Goal: Task Accomplishment & Management: Complete application form

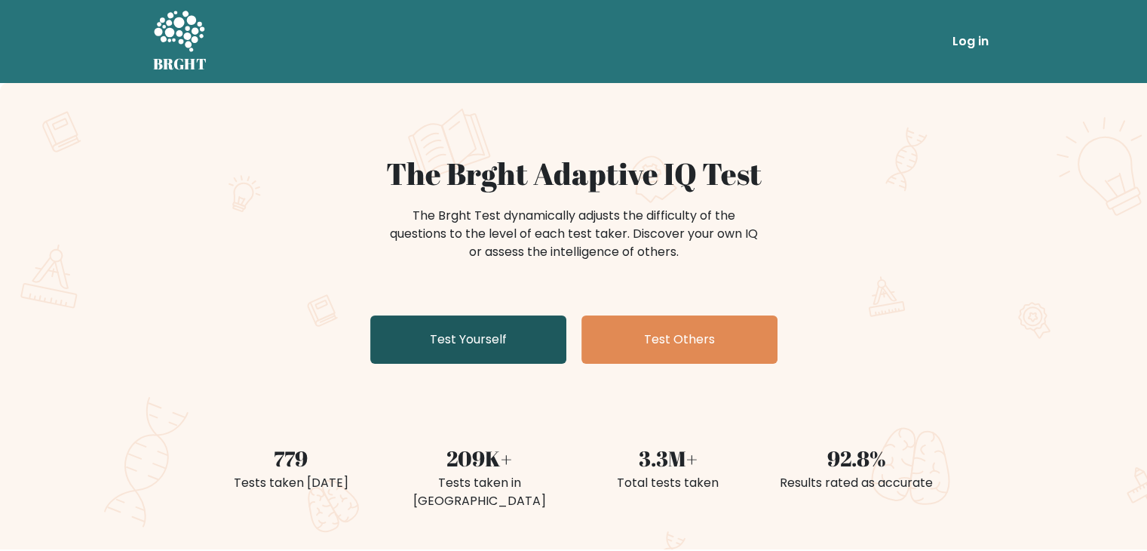
click at [514, 349] on link "Test Yourself" at bounding box center [468, 339] width 196 height 48
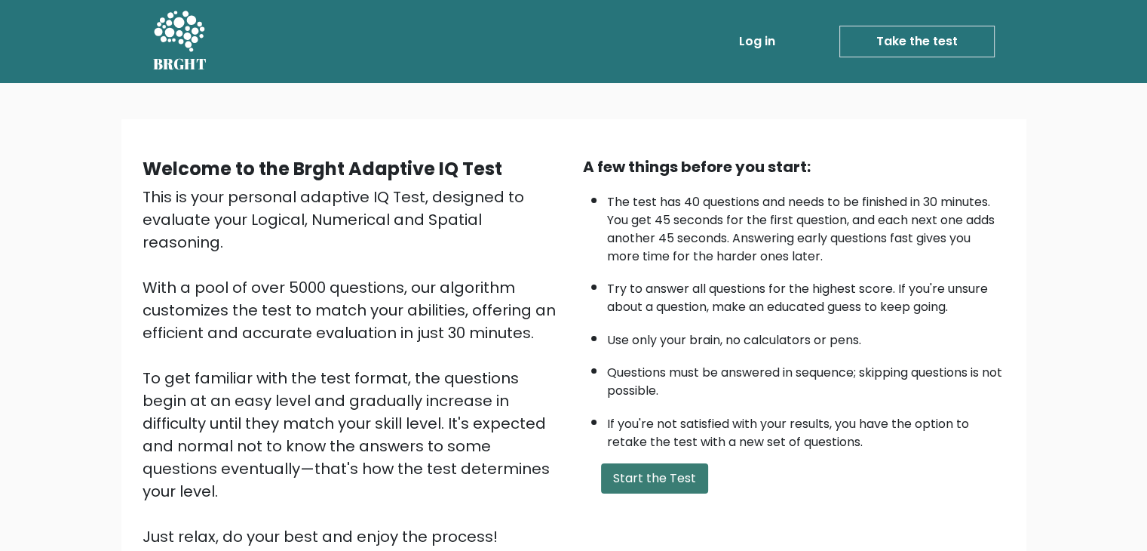
click at [646, 473] on button "Start the Test" at bounding box center [654, 478] width 107 height 30
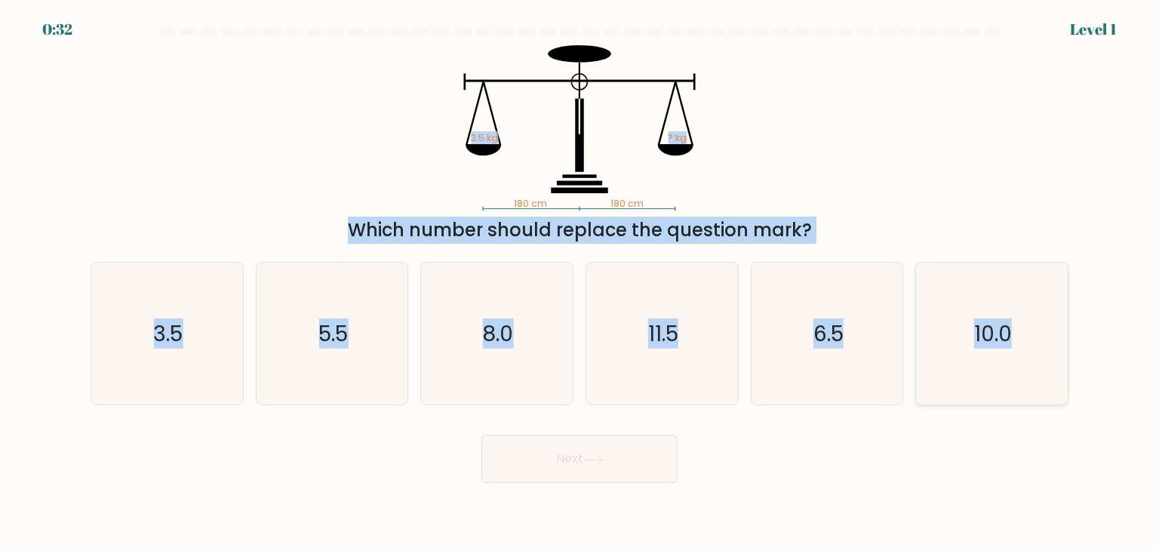
drag, startPoint x: 555, startPoint y: 255, endPoint x: 1029, endPoint y: 326, distance: 479.0
click at [1030, 326] on form at bounding box center [579, 255] width 1159 height 455
copy form "3.5 kg ? kg Which number should replace the question mark? a. 3.5 b. 5.5 c. 8.0…"
click at [305, 145] on div "180 cm 180 cm 3.5 kg ? kg Which number should replace the question mark?" at bounding box center [579, 144] width 996 height 198
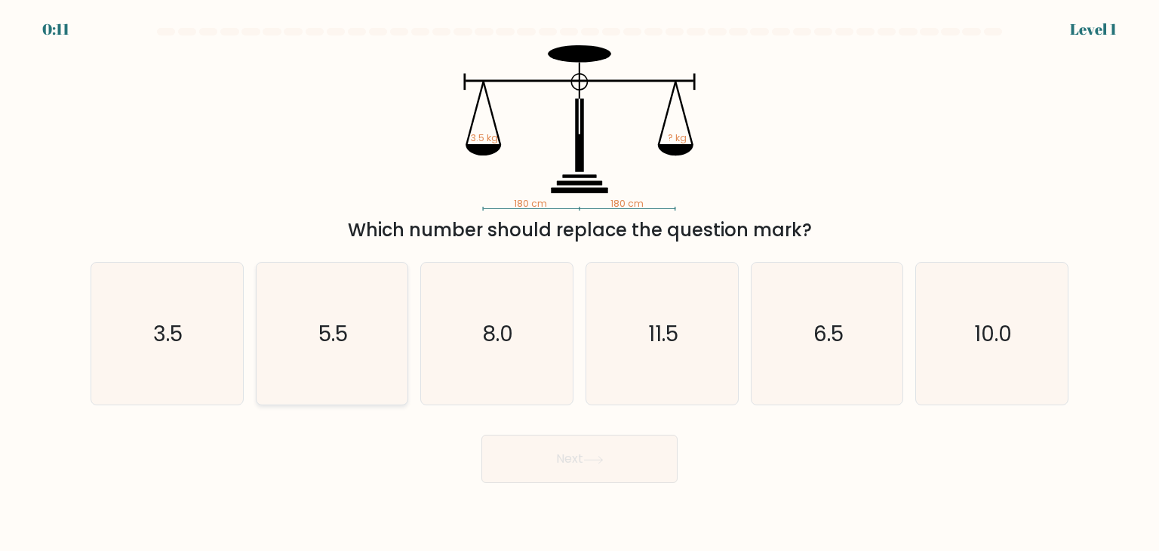
click at [385, 332] on icon "5.5" at bounding box center [332, 333] width 142 height 142
click at [579, 283] on input "b. 5.5" at bounding box center [579, 279] width 1 height 8
radio input "true"
click at [527, 465] on button "Next" at bounding box center [579, 458] width 196 height 48
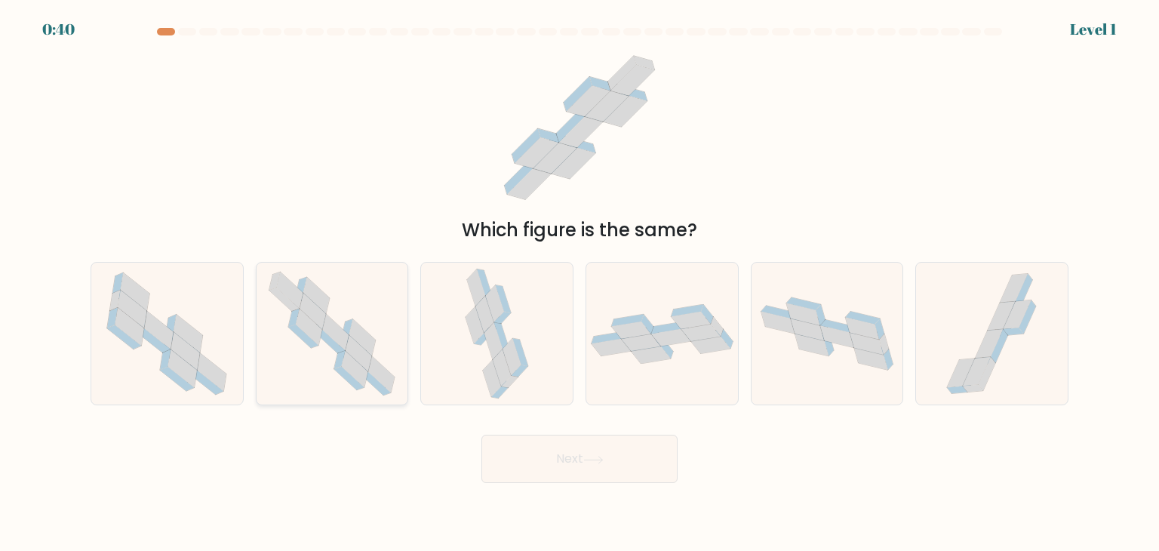
click at [314, 348] on icon at bounding box center [331, 333] width 145 height 142
click at [579, 283] on input "b." at bounding box center [579, 279] width 1 height 8
radio input "true"
click at [590, 460] on icon at bounding box center [593, 460] width 20 height 8
click at [551, 465] on button "Next" at bounding box center [579, 458] width 196 height 48
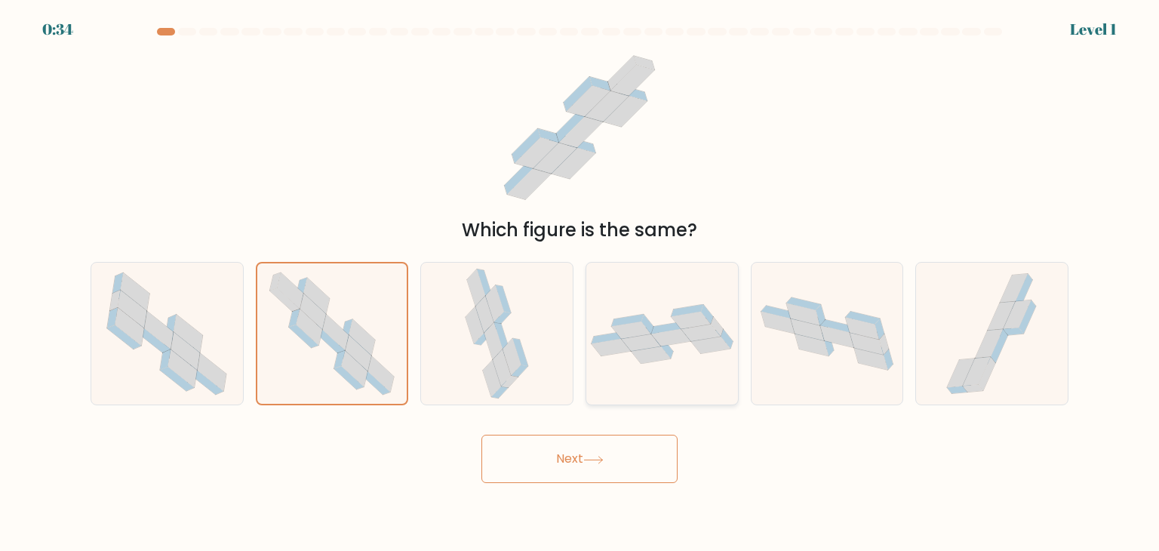
click at [655, 372] on div at bounding box center [661, 333] width 153 height 143
click at [580, 283] on input "d." at bounding box center [579, 279] width 1 height 8
radio input "true"
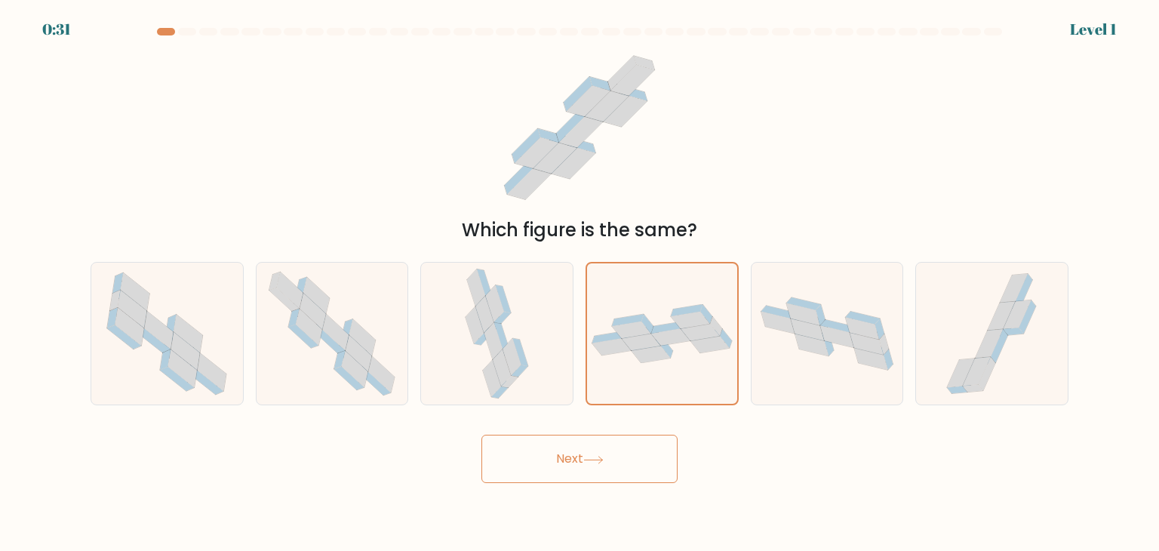
click at [411, 328] on div "b." at bounding box center [332, 333] width 165 height 143
drag, startPoint x: 369, startPoint y: 328, endPoint x: 386, endPoint y: 336, distance: 18.9
click at [369, 329] on icon at bounding box center [331, 333] width 145 height 142
click at [579, 283] on input "b." at bounding box center [579, 279] width 1 height 8
radio input "true"
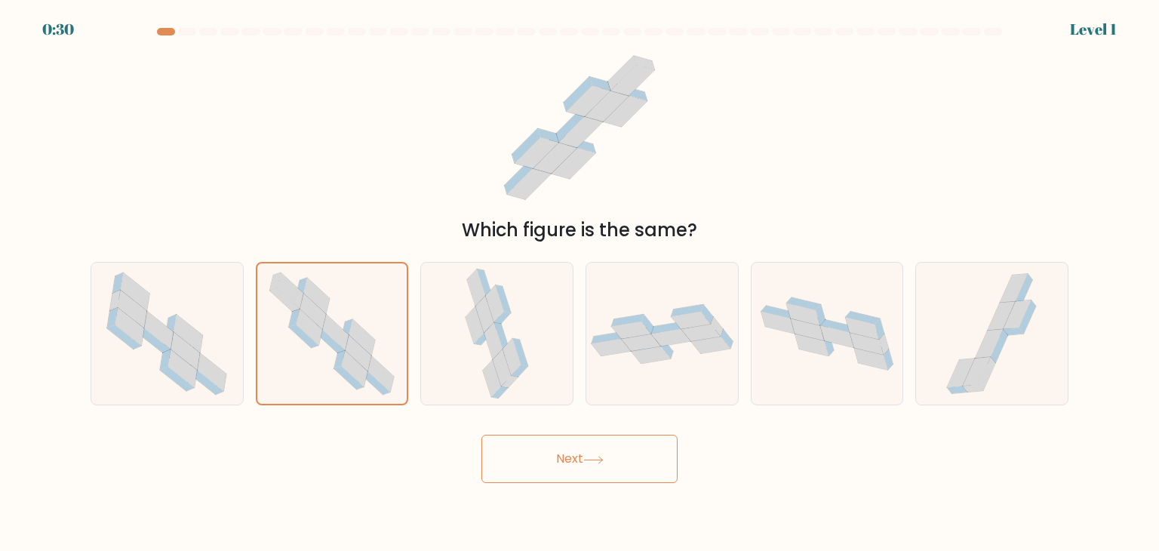
click at [555, 462] on button "Next" at bounding box center [579, 458] width 196 height 48
click at [637, 440] on button "Next" at bounding box center [579, 458] width 196 height 48
click at [465, 330] on icon at bounding box center [496, 333] width 67 height 142
click at [579, 283] on input "c." at bounding box center [579, 279] width 1 height 8
radio input "true"
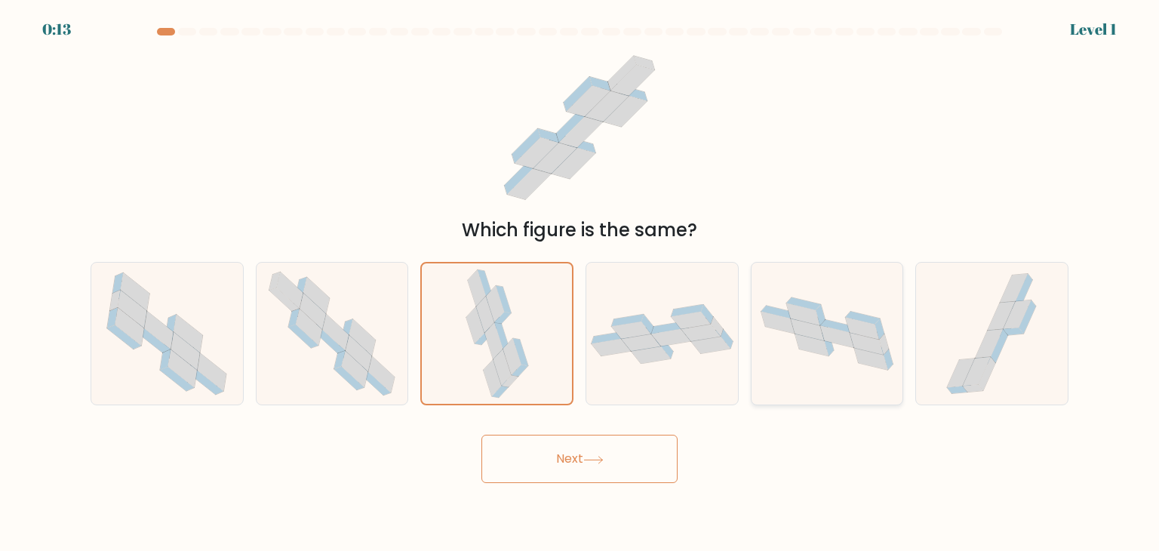
click at [781, 349] on icon at bounding box center [827, 334] width 152 height 88
click at [580, 283] on input "e." at bounding box center [579, 279] width 1 height 8
radio input "true"
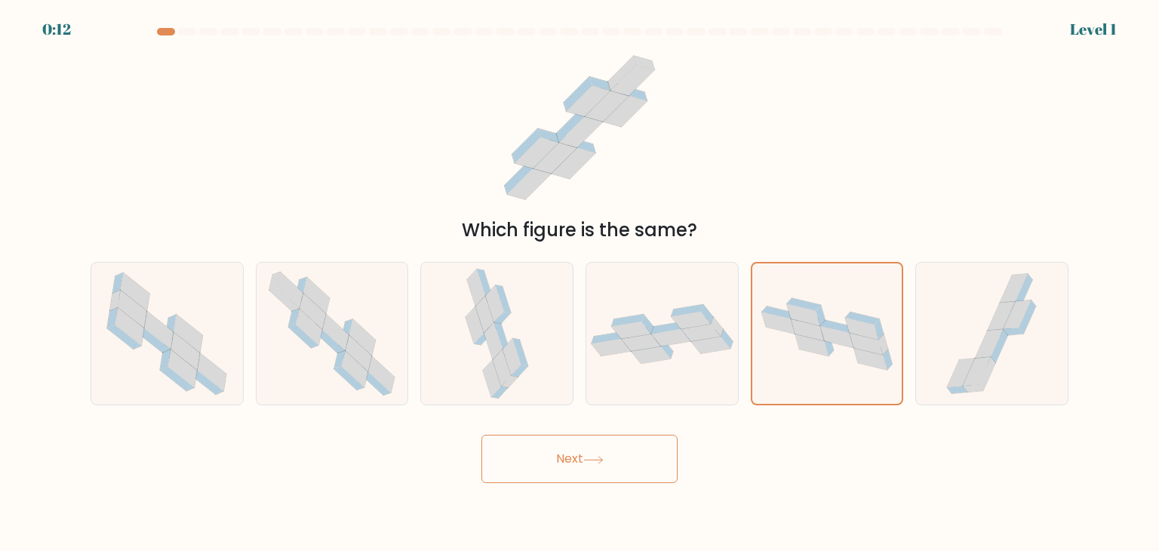
click at [657, 445] on button "Next" at bounding box center [579, 458] width 196 height 48
click at [647, 448] on button "Next" at bounding box center [579, 458] width 196 height 48
drag, startPoint x: 629, startPoint y: 434, endPoint x: 569, endPoint y: 364, distance: 92.0
click at [629, 433] on div "Next" at bounding box center [579, 453] width 996 height 60
click at [564, 363] on div at bounding box center [496, 333] width 153 height 143
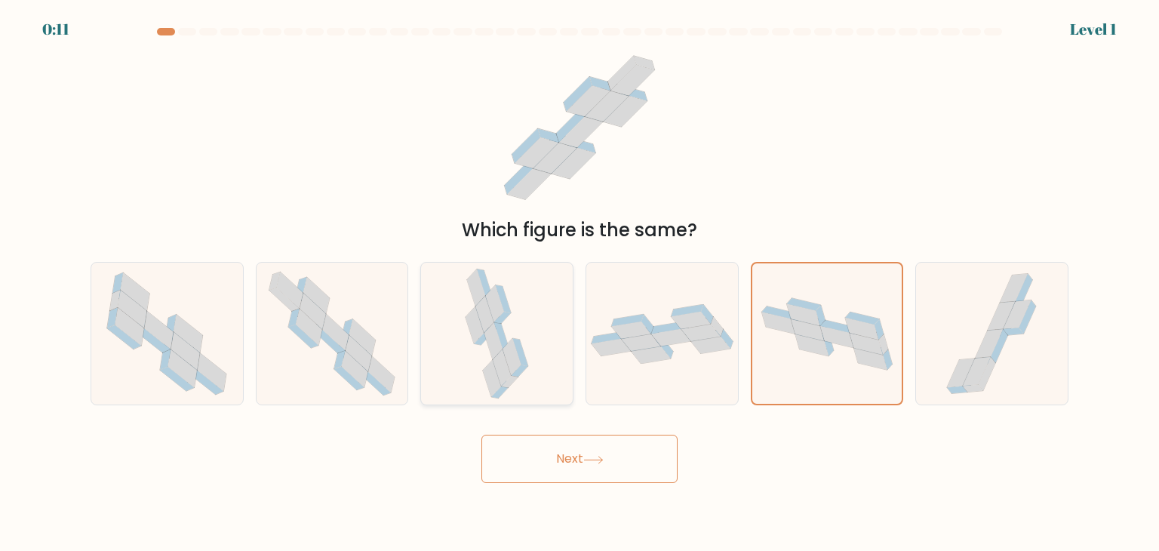
click at [579, 283] on input "c." at bounding box center [579, 279] width 1 height 8
radio input "true"
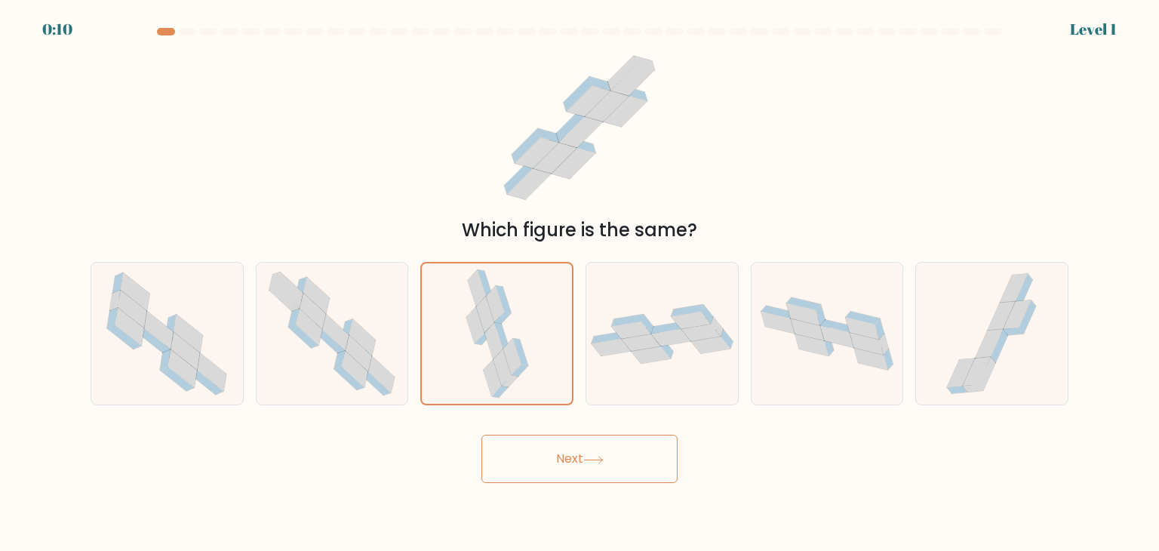
click at [617, 456] on button "Next" at bounding box center [579, 458] width 196 height 48
click at [151, 342] on icon at bounding box center [154, 340] width 34 height 24
click at [579, 283] on input "a." at bounding box center [579, 279] width 1 height 8
radio input "true"
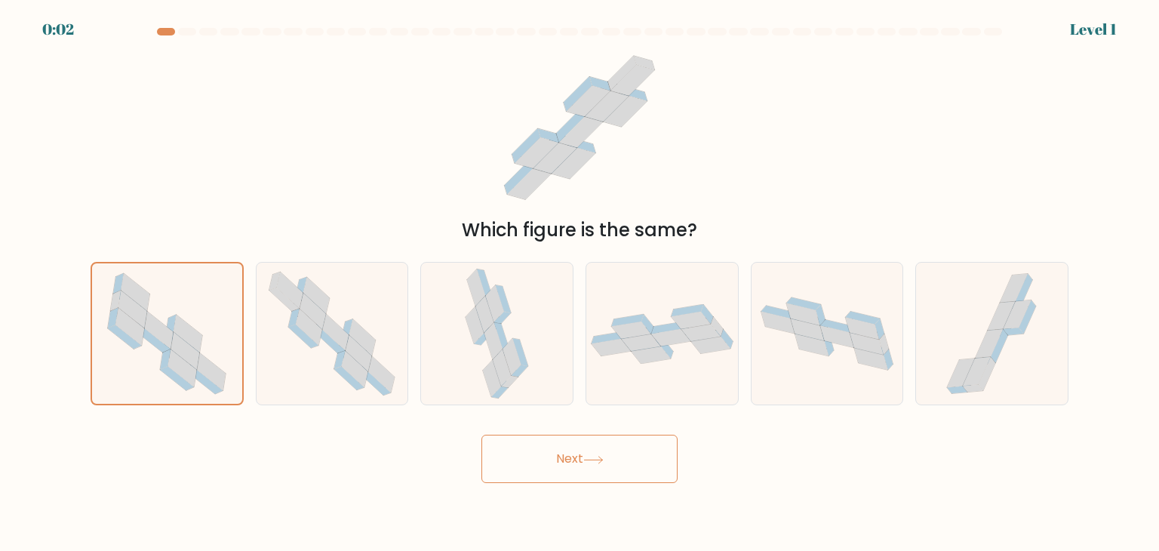
click at [587, 456] on icon at bounding box center [593, 460] width 20 height 8
click at [251, 299] on div "b." at bounding box center [332, 333] width 165 height 143
click at [281, 315] on icon at bounding box center [331, 333] width 145 height 142
click at [579, 283] on input "b." at bounding box center [579, 279] width 1 height 8
radio input "true"
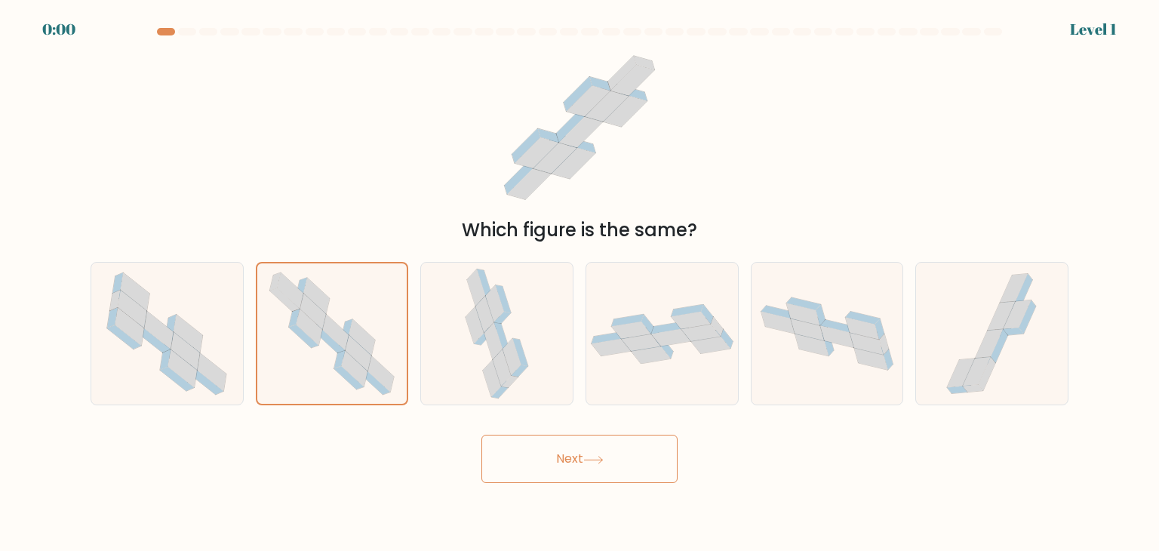
click at [598, 463] on icon at bounding box center [593, 460] width 20 height 8
click at [597, 462] on div "Next" at bounding box center [579, 453] width 996 height 60
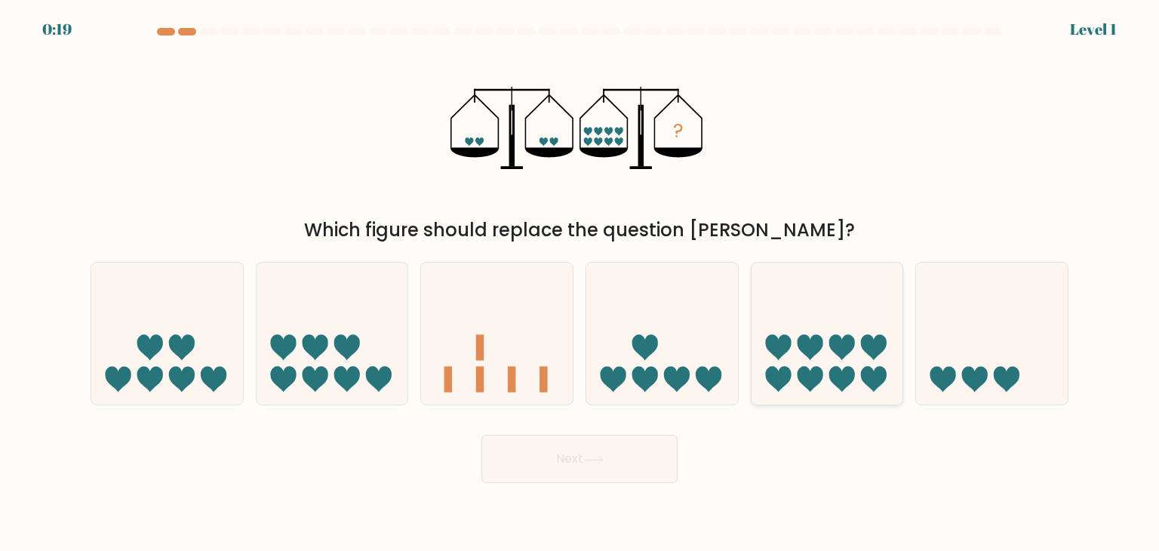
click at [870, 362] on icon at bounding box center [827, 333] width 152 height 125
click at [580, 283] on input "e." at bounding box center [579, 279] width 1 height 8
radio input "true"
click at [611, 450] on button "Next" at bounding box center [579, 458] width 196 height 48
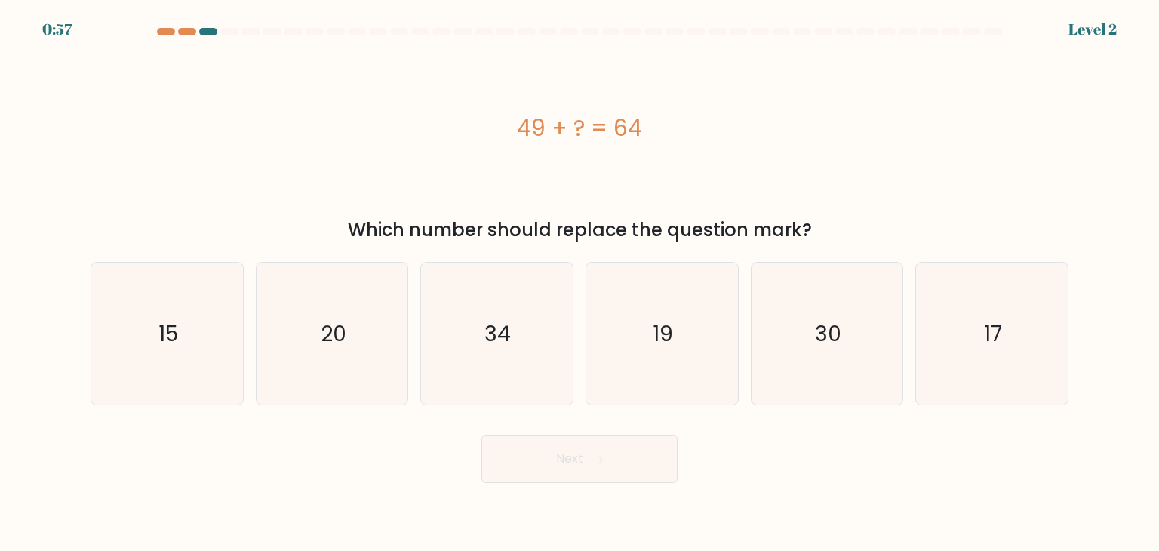
drag, startPoint x: 507, startPoint y: 130, endPoint x: 650, endPoint y: 141, distance: 143.7
click at [650, 141] on div "49 + ? = 64" at bounding box center [580, 128] width 978 height 34
copy div "49 + ? = 64"
click at [206, 318] on icon "15" at bounding box center [167, 333] width 142 height 142
click at [579, 283] on input "a. 15" at bounding box center [579, 279] width 1 height 8
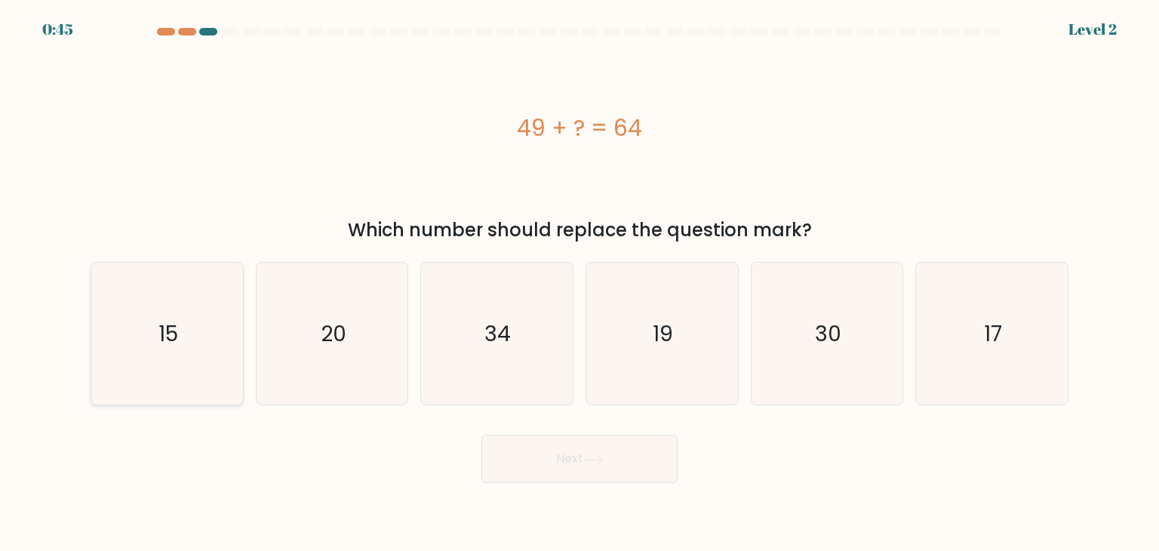
radio input "true"
click at [557, 465] on button "Next" at bounding box center [579, 458] width 196 height 48
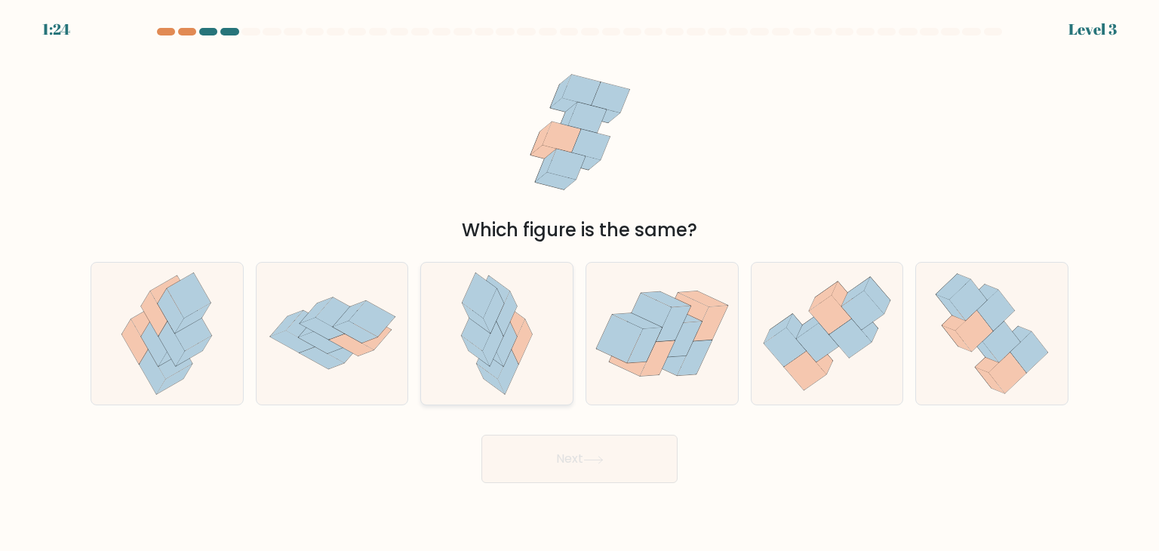
click at [486, 376] on icon at bounding box center [491, 379] width 28 height 30
click at [579, 283] on input "c." at bounding box center [579, 279] width 1 height 8
radio input "true"
click at [371, 352] on icon at bounding box center [332, 334] width 152 height 106
click at [579, 283] on input "b." at bounding box center [579, 279] width 1 height 8
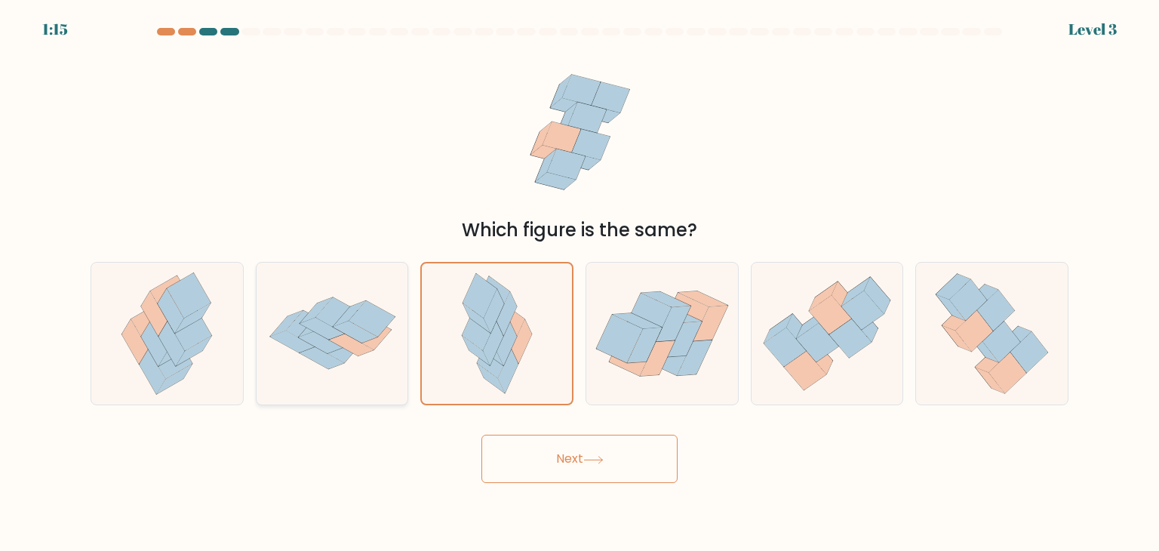
radio input "true"
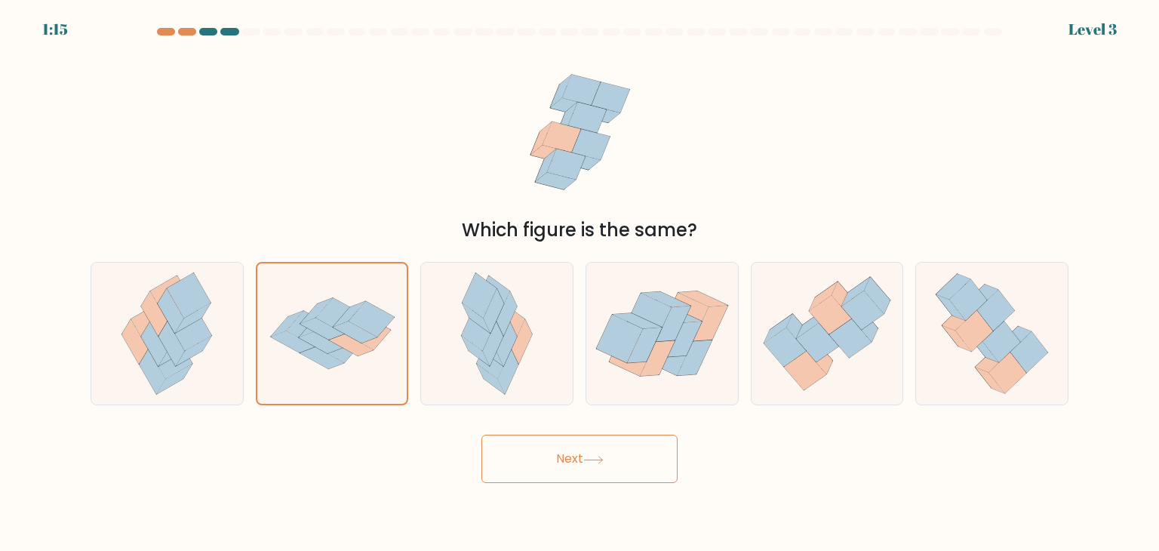
click at [585, 473] on button "Next" at bounding box center [579, 458] width 196 height 48
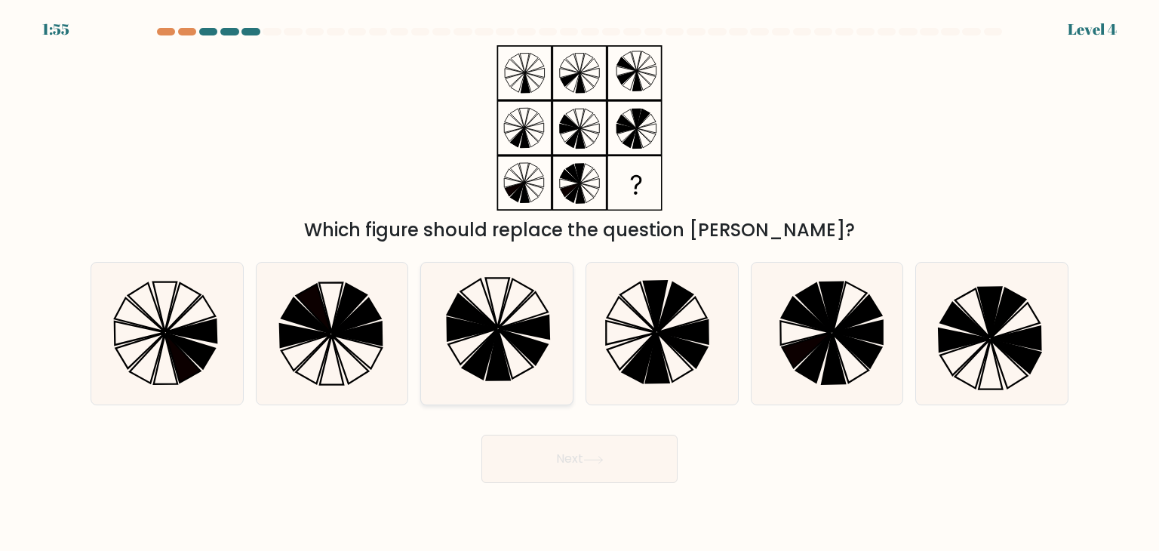
click at [456, 341] on icon at bounding box center [496, 333] width 142 height 142
click at [579, 283] on input "c." at bounding box center [579, 279] width 1 height 8
radio input "true"
click at [567, 435] on button "Next" at bounding box center [579, 458] width 196 height 48
click at [571, 450] on button "Next" at bounding box center [579, 458] width 196 height 48
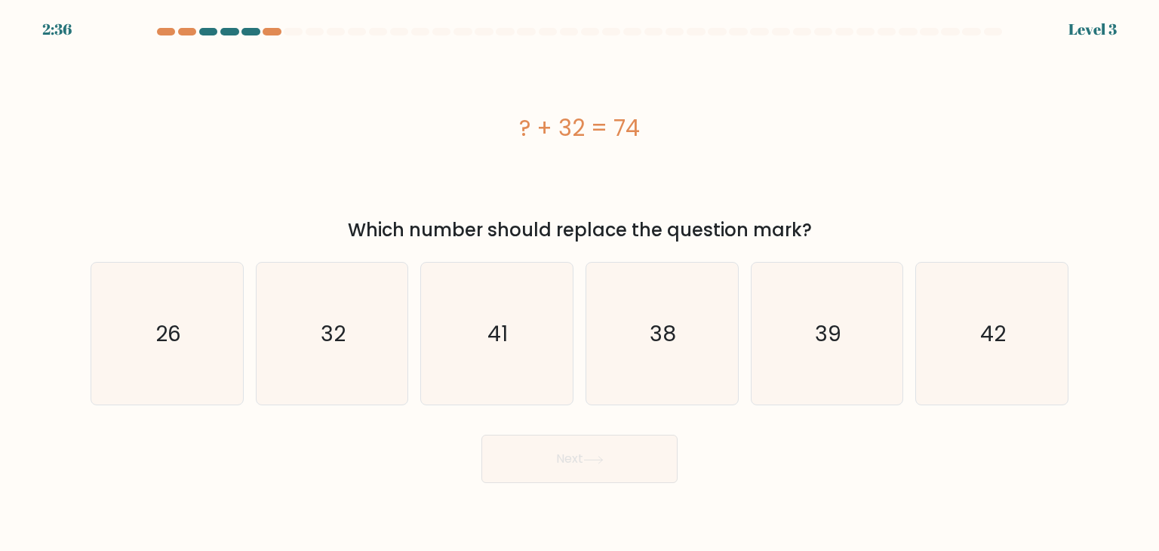
drag, startPoint x: 517, startPoint y: 124, endPoint x: 657, endPoint y: 146, distance: 141.2
click at [657, 146] on div "? + 32 = 74" at bounding box center [580, 127] width 978 height 165
copy div "? + 32 = 74"
click at [994, 370] on icon "42" at bounding box center [991, 333] width 142 height 142
click at [580, 283] on input "f. 42" at bounding box center [579, 279] width 1 height 8
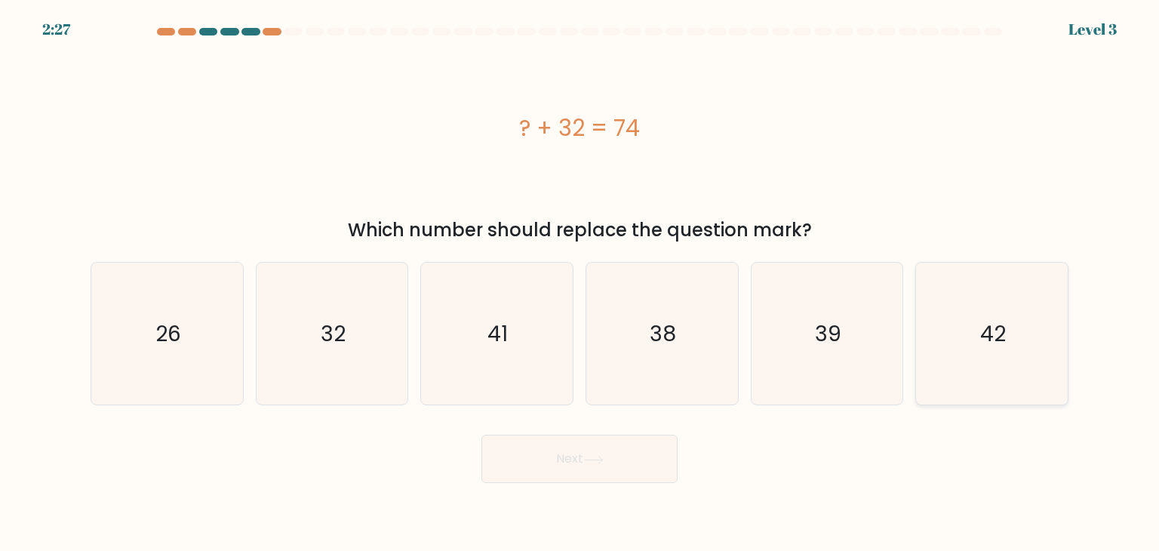
radio input "true"
click at [535, 465] on button "Next" at bounding box center [579, 458] width 196 height 48
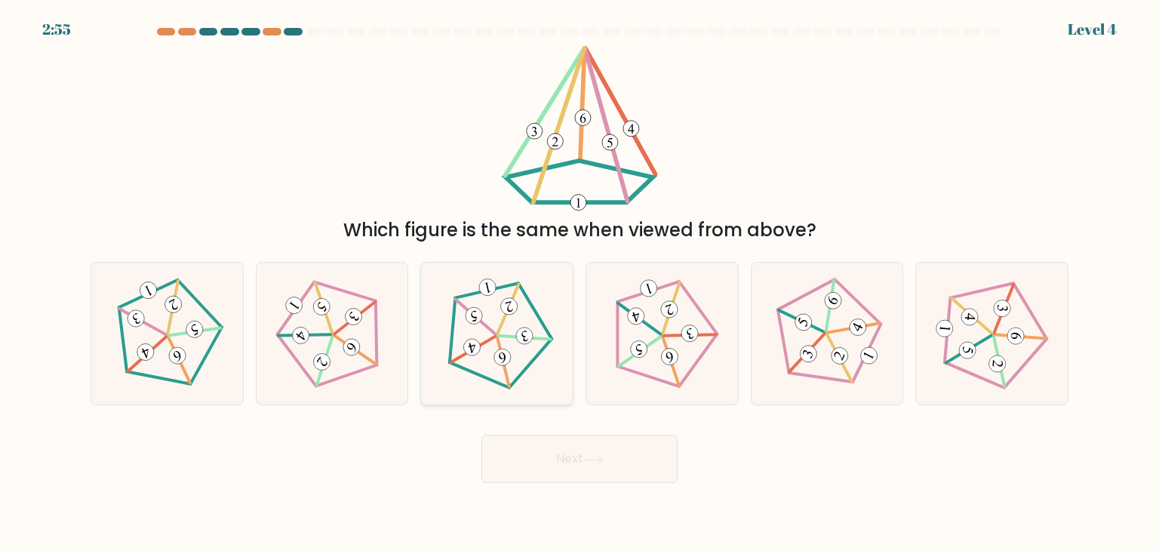
drag, startPoint x: 534, startPoint y: 336, endPoint x: 533, endPoint y: 345, distance: 9.1
click at [534, 343] on icon at bounding box center [497, 334] width 114 height 114
click at [579, 283] on input "c." at bounding box center [579, 279] width 1 height 8
radio input "true"
click at [542, 465] on button "Next" at bounding box center [579, 458] width 196 height 48
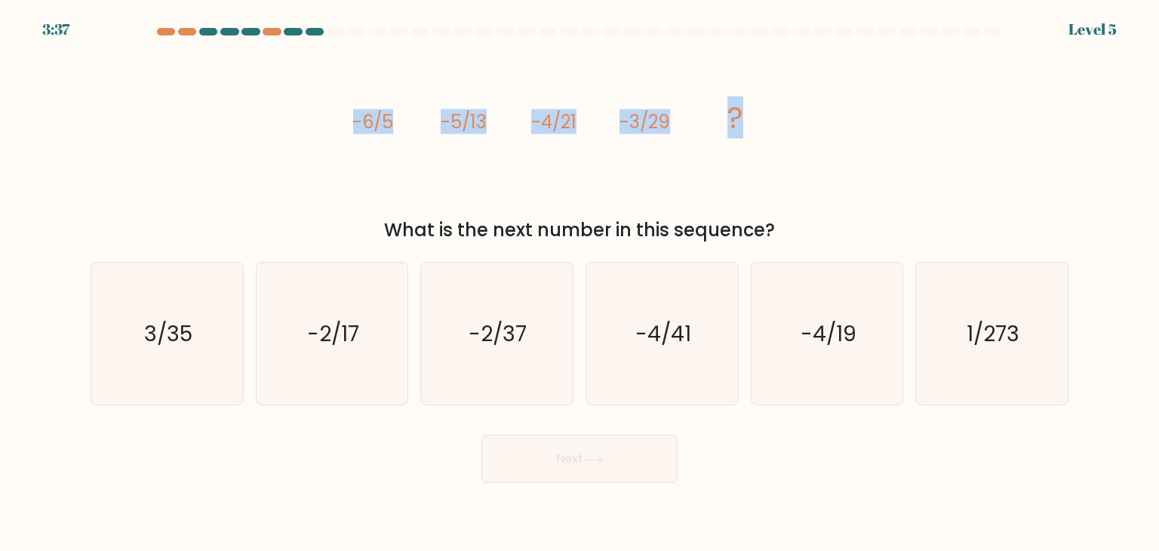
drag, startPoint x: 321, startPoint y: 105, endPoint x: 798, endPoint y: 179, distance: 482.4
click at [798, 179] on div "image/svg+xml -6/5 -5/13 -4/21 -3/29 ? What is the next number in this sequence?" at bounding box center [579, 144] width 996 height 198
copy g "-6/5 -5/13 -4/21 -3/29 ?"
click at [490, 331] on text "-2/37" at bounding box center [498, 333] width 58 height 30
click at [579, 283] on input "c. -2/37" at bounding box center [579, 279] width 1 height 8
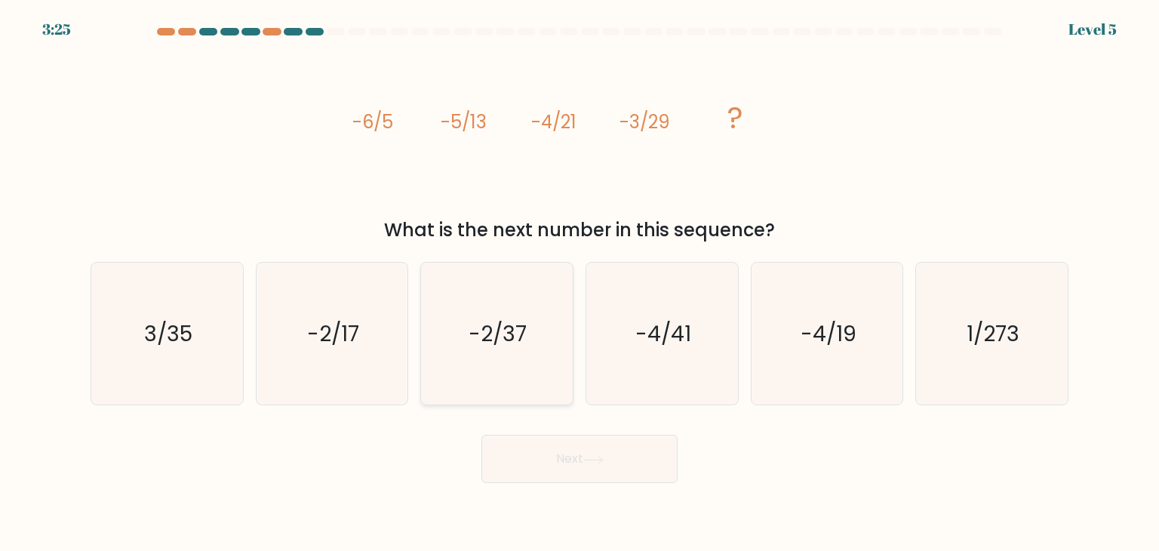
radio input "true"
click at [546, 460] on button "Next" at bounding box center [579, 458] width 196 height 48
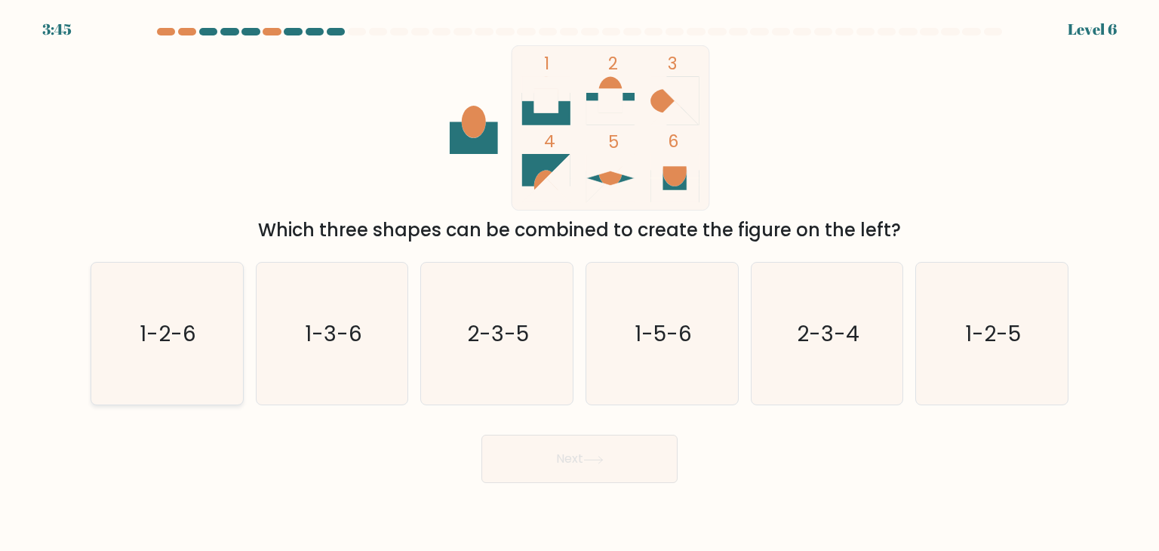
click at [181, 339] on text "1-2-6" at bounding box center [168, 333] width 57 height 30
click at [579, 283] on input "a. 1-2-6" at bounding box center [579, 279] width 1 height 8
radio input "true"
click at [573, 502] on body "3:44 Level 6" at bounding box center [579, 275] width 1159 height 551
click at [574, 478] on button "Next" at bounding box center [579, 458] width 196 height 48
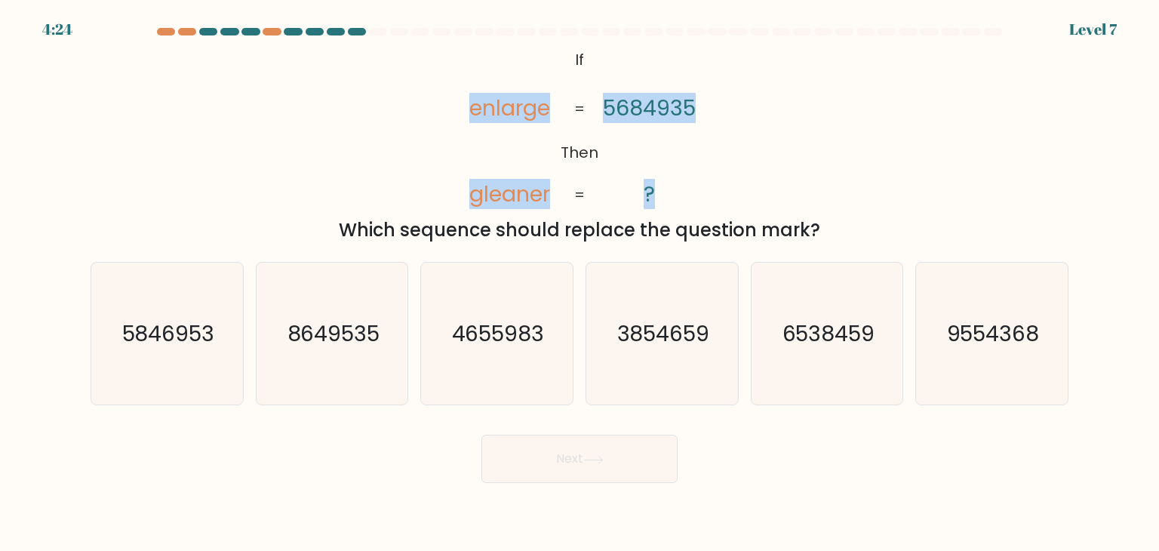
drag, startPoint x: 440, startPoint y: 91, endPoint x: 700, endPoint y: 208, distance: 284.6
click at [700, 208] on div "@import url('https://fonts.googleapis.com/css?family=Abril+Fatface:400,100,100i…" at bounding box center [579, 144] width 996 height 198
copy icon "enlarge gleaner 5684935 ?"
click at [493, 186] on tspan "gleaner" at bounding box center [509, 194] width 81 height 30
drag, startPoint x: 493, startPoint y: 54, endPoint x: 806, endPoint y: 164, distance: 330.9
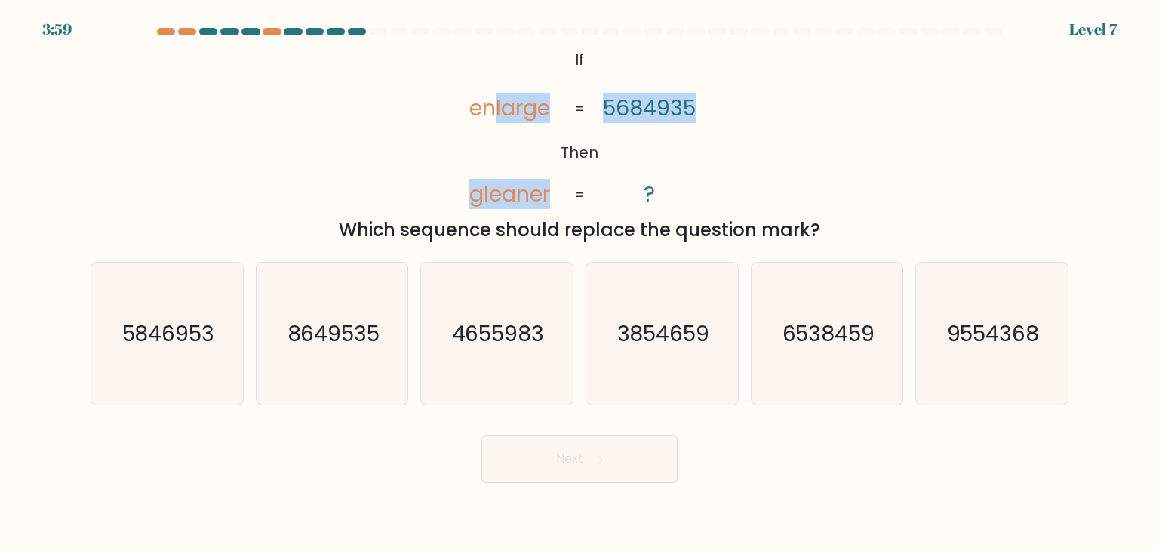
click at [806, 164] on div "@import url('https://fonts.googleapis.com/css?family=Abril+Fatface:400,100,100i…" at bounding box center [579, 144] width 996 height 198
drag, startPoint x: 556, startPoint y: 52, endPoint x: 720, endPoint y: 204, distance: 224.2
click at [720, 204] on div "@import url('https://fonts.googleapis.com/css?family=Abril+Fatface:400,100,100i…" at bounding box center [579, 144] width 996 height 198
copy icon "If Then enlarge gleaner 5684935 ?"
click at [364, 164] on div "@import url('https://fonts.googleapis.com/css?family=Abril+Fatface:400,100,100i…" at bounding box center [579, 144] width 996 height 198
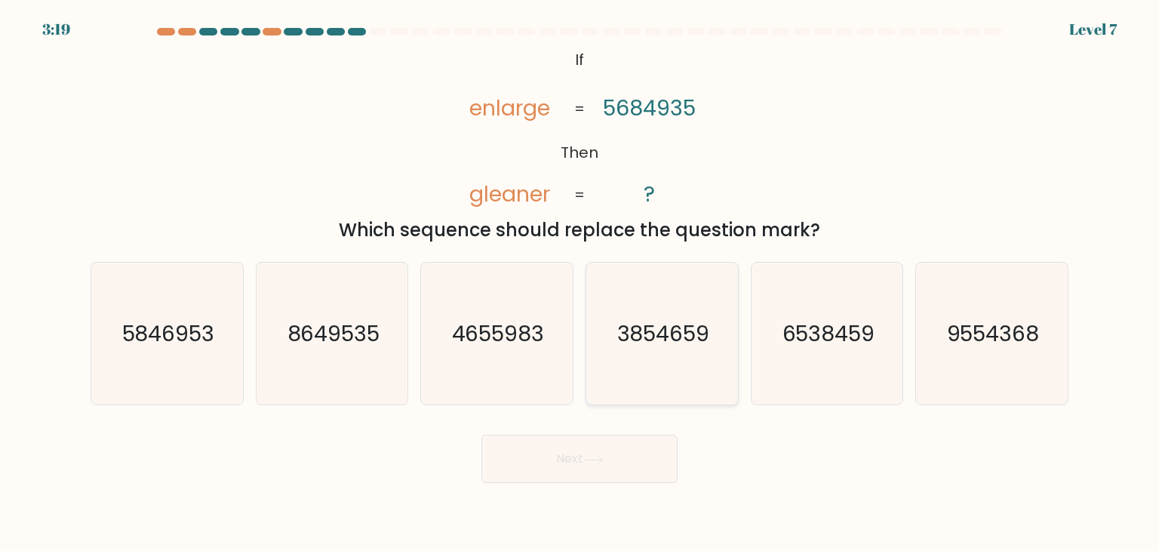
click at [701, 358] on icon "3854659" at bounding box center [662, 333] width 142 height 142
click at [580, 283] on input "d. 3854659" at bounding box center [579, 279] width 1 height 8
radio input "true"
click at [625, 462] on button "Next" at bounding box center [579, 458] width 196 height 48
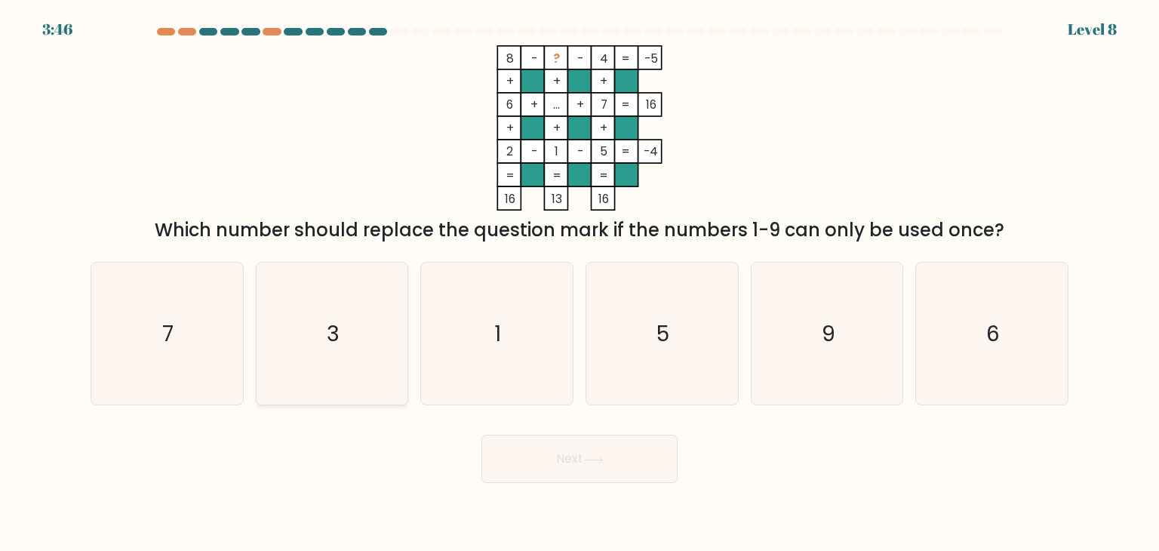
click at [320, 371] on icon "3" at bounding box center [332, 333] width 142 height 142
click at [579, 283] on input "b. 3" at bounding box center [579, 279] width 1 height 8
radio input "true"
click at [539, 477] on button "Next" at bounding box center [579, 458] width 196 height 48
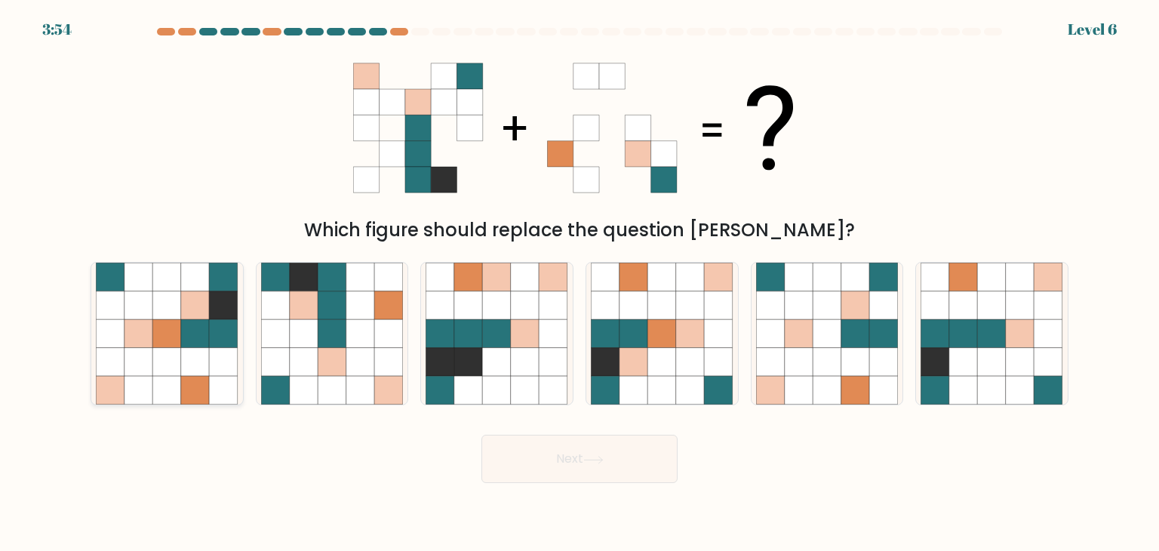
click at [216, 365] on icon at bounding box center [224, 362] width 29 height 29
click at [579, 283] on input "a." at bounding box center [579, 279] width 1 height 8
radio input "true"
click at [650, 468] on button "Next" at bounding box center [579, 458] width 196 height 48
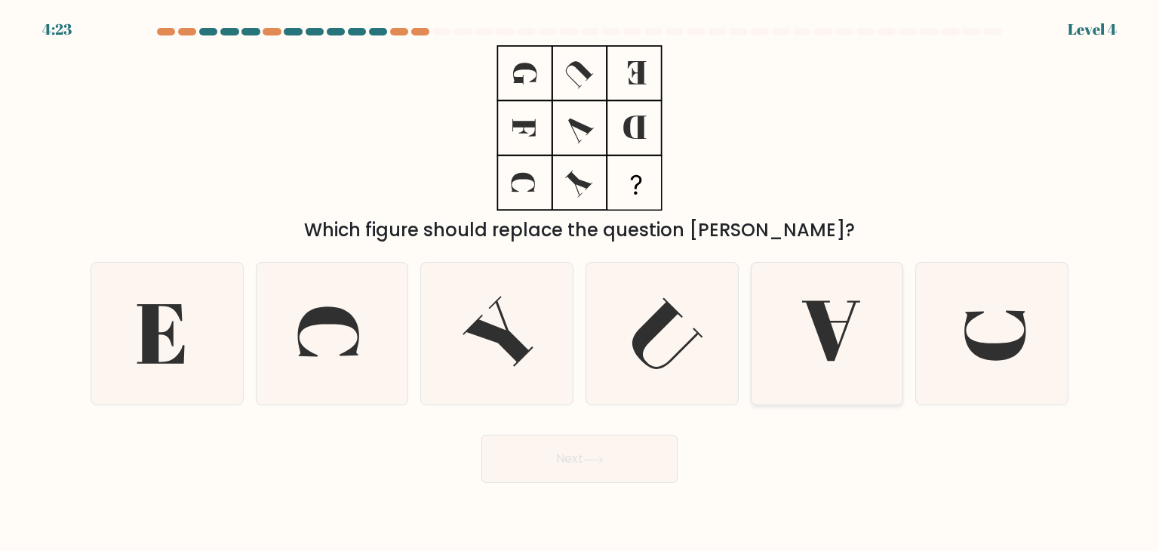
click at [785, 351] on icon at bounding box center [827, 333] width 142 height 142
click at [580, 283] on input "e." at bounding box center [579, 279] width 1 height 8
radio input "true"
click at [539, 477] on button "Next" at bounding box center [579, 458] width 196 height 48
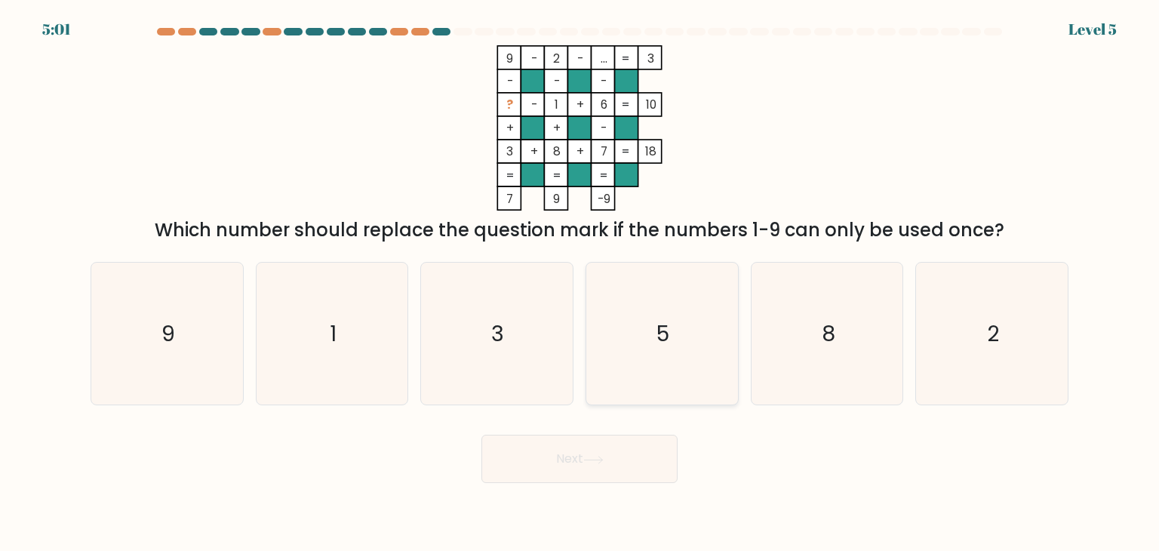
click at [652, 370] on icon "5" at bounding box center [662, 333] width 142 height 142
click at [580, 283] on input "d. 5" at bounding box center [579, 279] width 1 height 8
radio input "true"
click at [643, 467] on button "Next" at bounding box center [579, 458] width 196 height 48
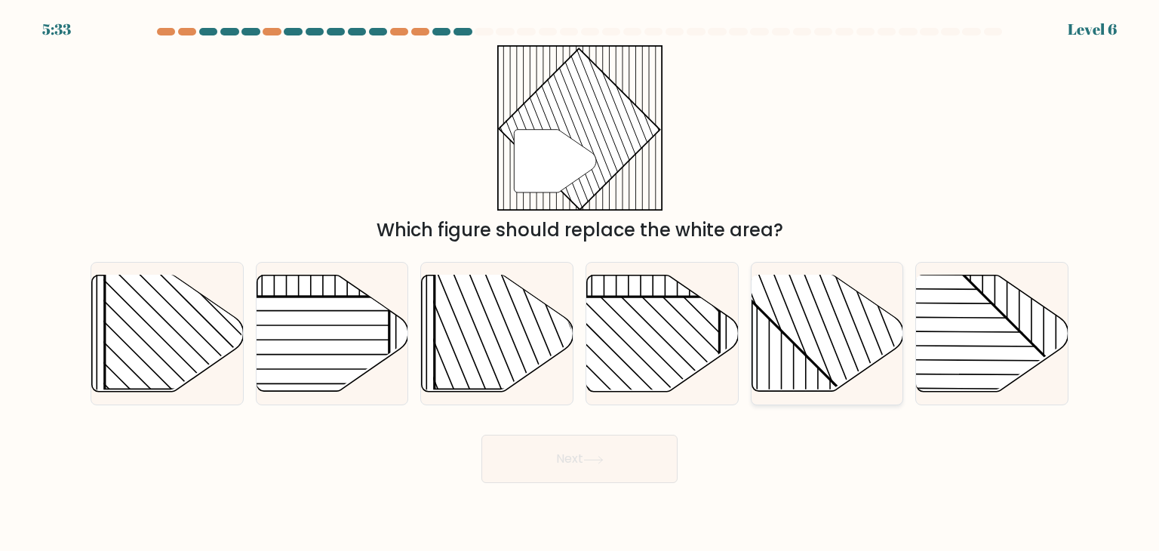
click at [820, 339] on rect at bounding box center [871, 273] width 297 height 297
click at [580, 283] on input "e." at bounding box center [579, 279] width 1 height 8
radio input "true"
click at [594, 444] on button "Next" at bounding box center [579, 458] width 196 height 48
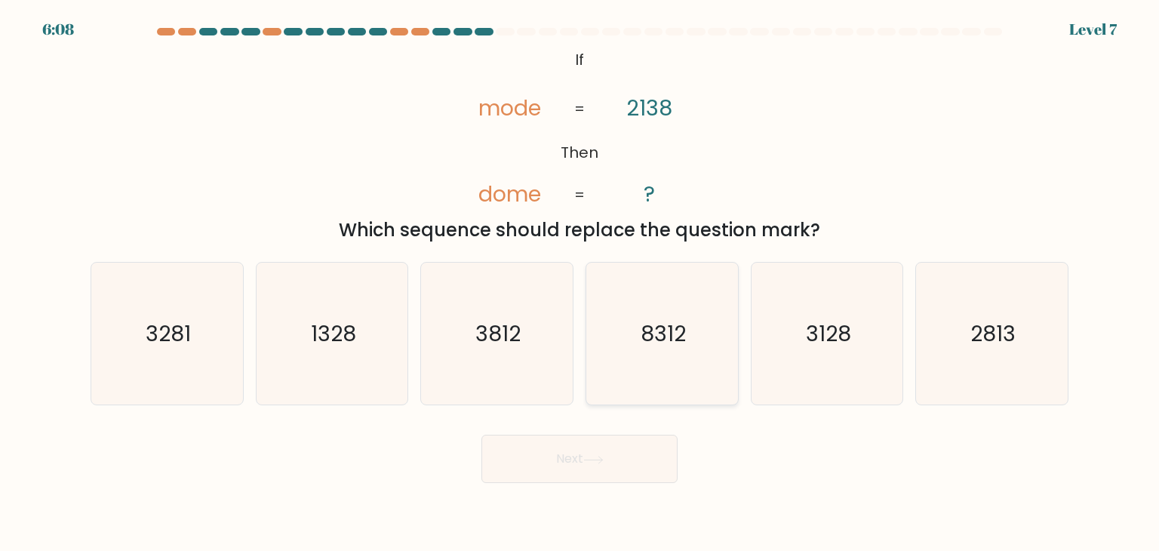
click at [673, 369] on icon "8312" at bounding box center [662, 333] width 142 height 142
click at [580, 283] on input "d. 8312" at bounding box center [579, 279] width 1 height 8
radio input "true"
click at [606, 482] on button "Next" at bounding box center [579, 458] width 196 height 48
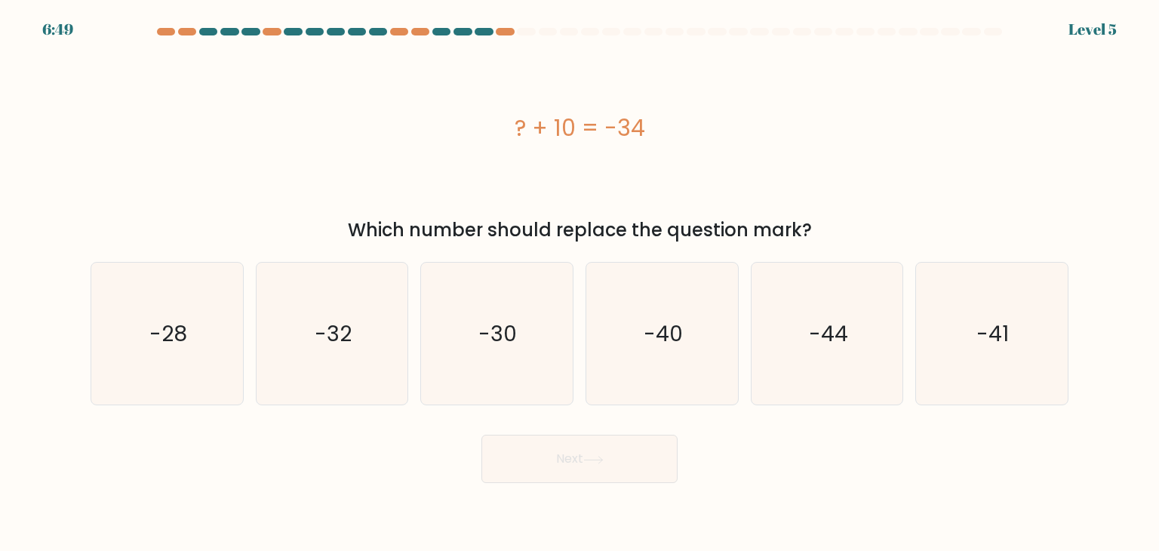
drag, startPoint x: 485, startPoint y: 115, endPoint x: 735, endPoint y: 142, distance: 251.1
click at [735, 142] on div "? + 10 = -34" at bounding box center [580, 128] width 978 height 34
copy div "? + 10 = -34"
click at [772, 330] on icon "-44" at bounding box center [827, 333] width 142 height 142
click at [580, 283] on input "e. -44" at bounding box center [579, 279] width 1 height 8
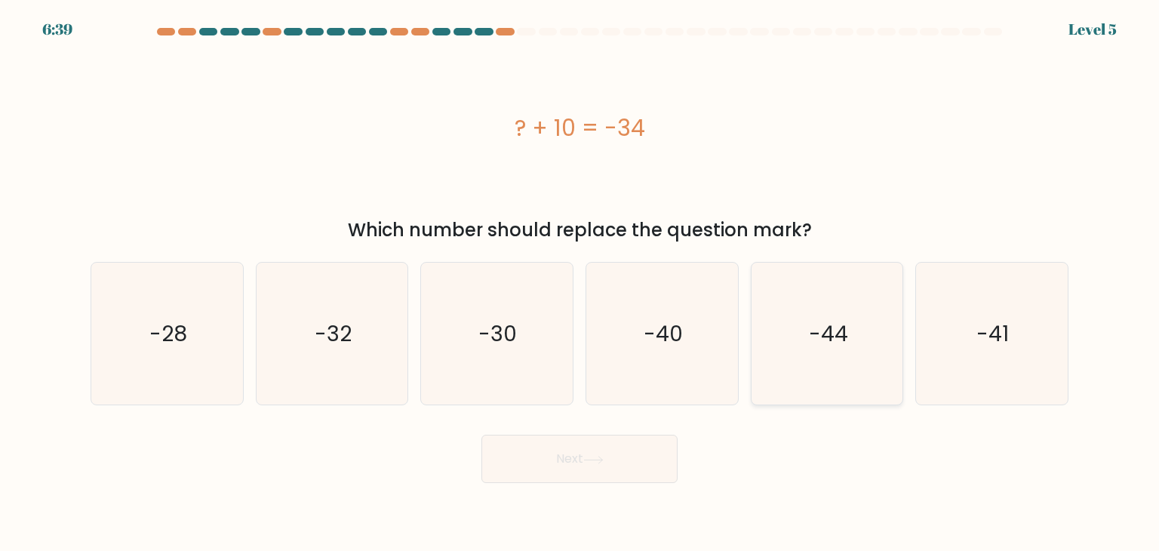
radio input "true"
click at [547, 465] on button "Next" at bounding box center [579, 458] width 196 height 48
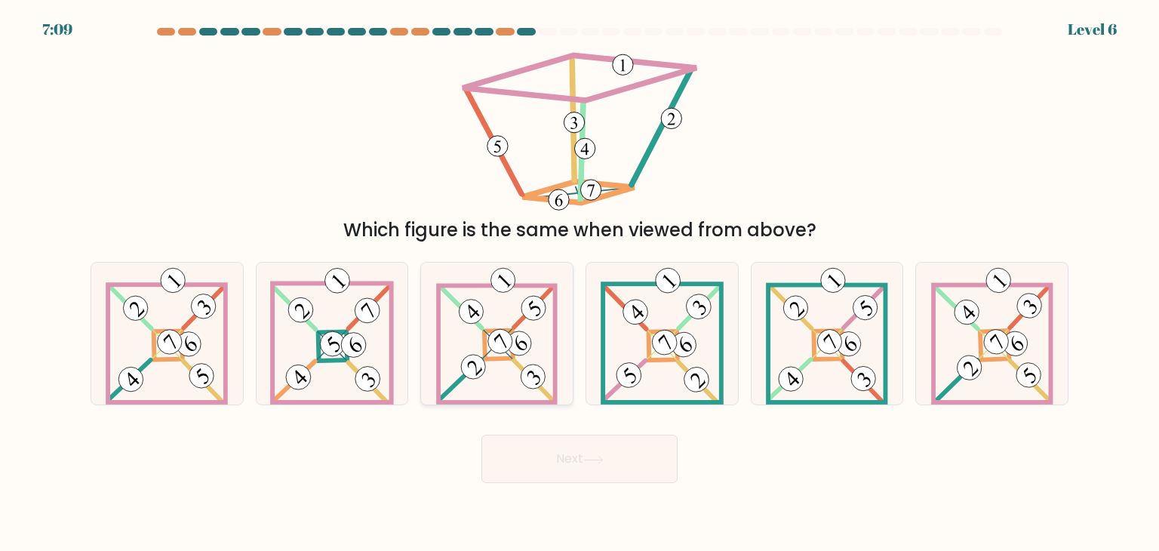
click at [480, 375] on 890 at bounding box center [473, 367] width 35 height 35
click at [579, 283] on input "c." at bounding box center [579, 279] width 1 height 8
radio input "true"
click at [543, 437] on button "Next" at bounding box center [579, 458] width 196 height 48
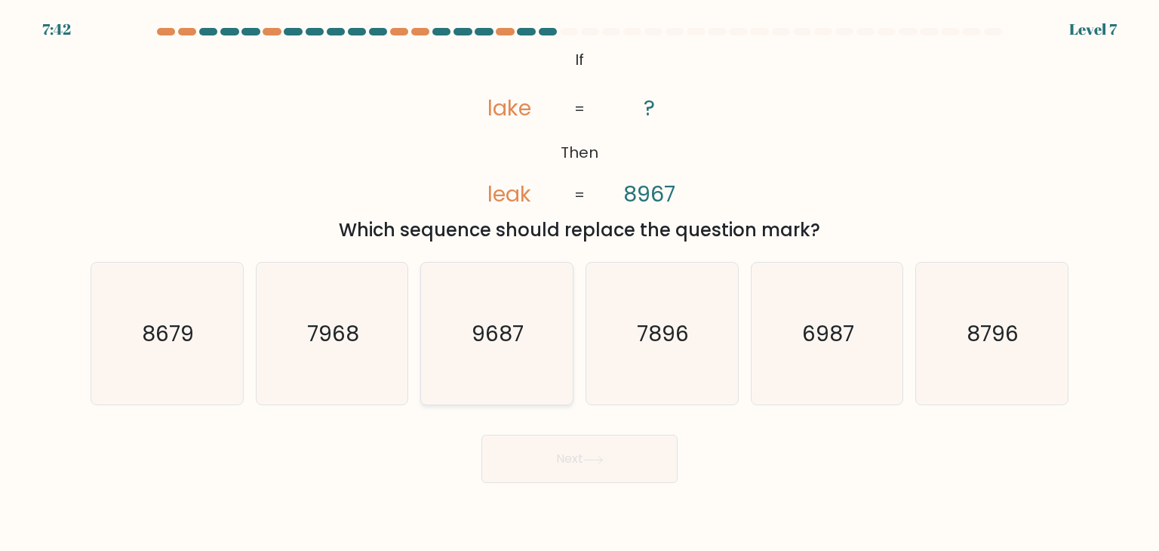
click at [435, 335] on icon "9687" at bounding box center [496, 333] width 142 height 142
click at [579, 283] on input "c. 9687" at bounding box center [579, 279] width 1 height 8
radio input "true"
click at [600, 467] on button "Next" at bounding box center [579, 458] width 196 height 48
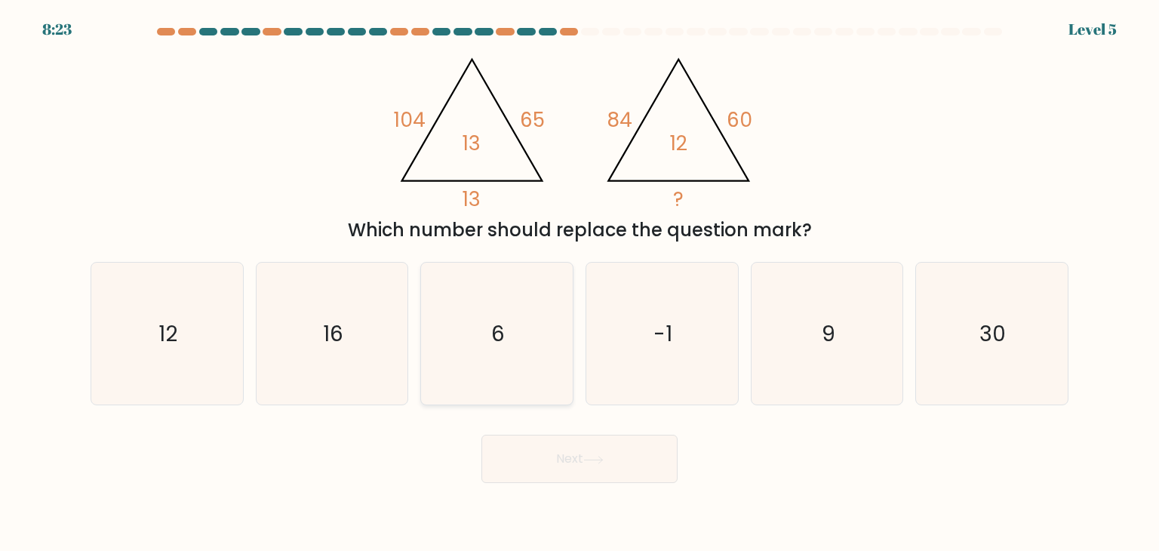
click at [542, 326] on icon "6" at bounding box center [496, 333] width 142 height 142
click at [579, 283] on input "c. 6" at bounding box center [579, 279] width 1 height 8
radio input "true"
click at [553, 450] on button "Next" at bounding box center [579, 458] width 196 height 48
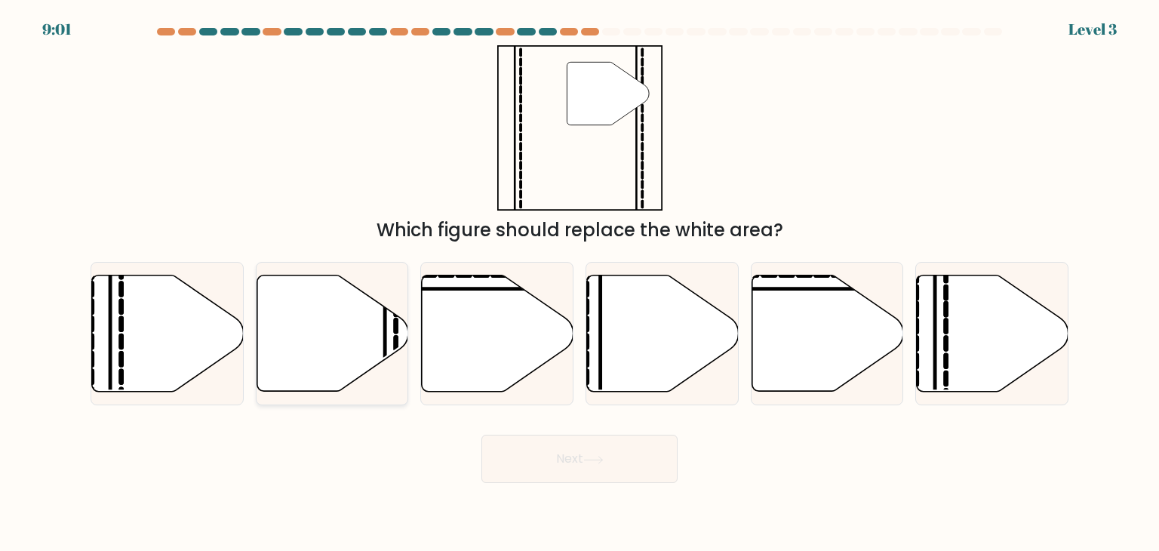
click at [344, 330] on icon at bounding box center [332, 333] width 152 height 116
click at [579, 283] on input "b." at bounding box center [579, 279] width 1 height 8
radio input "true"
click at [619, 461] on button "Next" at bounding box center [579, 458] width 196 height 48
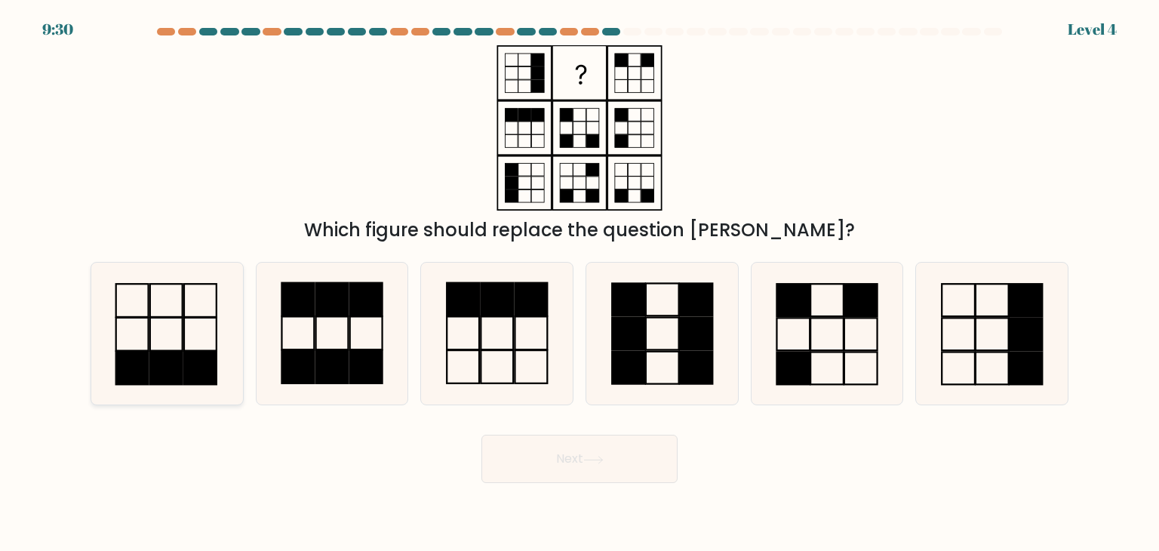
click at [176, 301] on icon at bounding box center [167, 333] width 142 height 142
click at [579, 283] on input "a." at bounding box center [579, 279] width 1 height 8
radio input "true"
click at [573, 458] on button "Next" at bounding box center [579, 458] width 196 height 48
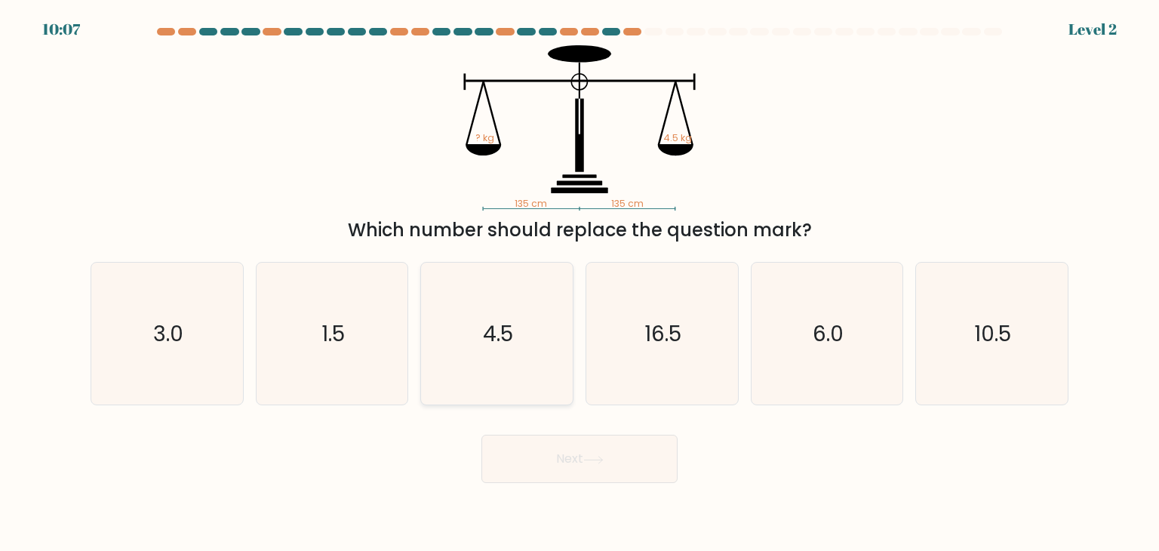
click at [535, 354] on icon "4.5" at bounding box center [496, 333] width 142 height 142
click at [579, 283] on input "c. 4.5" at bounding box center [579, 279] width 1 height 8
radio input "true"
click at [545, 447] on button "Next" at bounding box center [579, 458] width 196 height 48
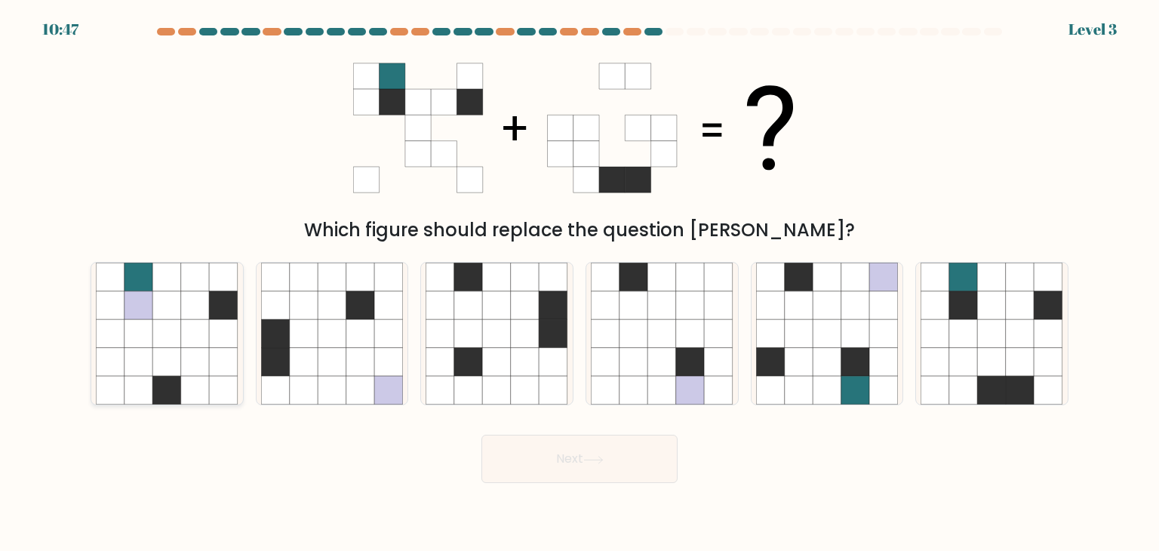
click at [106, 295] on icon at bounding box center [110, 305] width 29 height 29
click at [579, 283] on input "a." at bounding box center [579, 279] width 1 height 8
radio input "true"
click at [600, 480] on button "Next" at bounding box center [579, 458] width 196 height 48
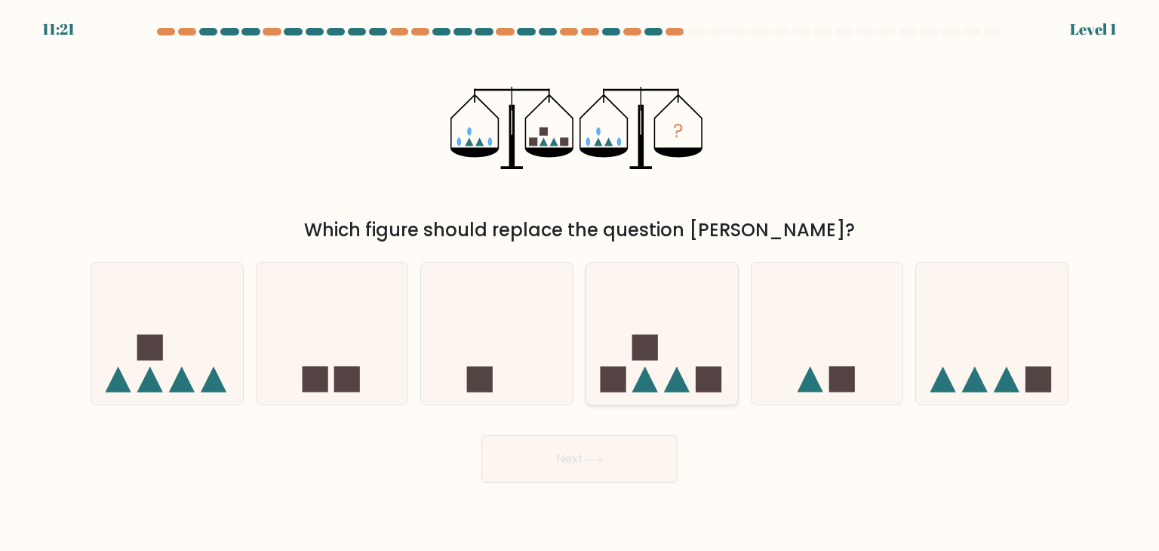
click at [693, 382] on icon at bounding box center [662, 333] width 152 height 125
click at [580, 283] on input "d." at bounding box center [579, 279] width 1 height 8
radio input "true"
click at [654, 459] on button "Next" at bounding box center [579, 458] width 196 height 48
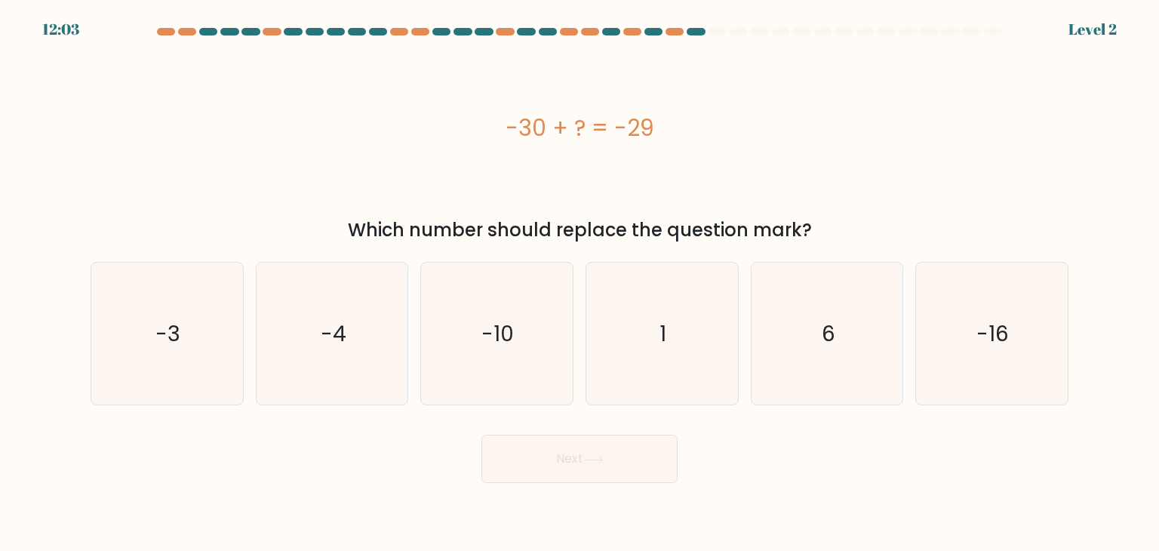
drag, startPoint x: 493, startPoint y: 118, endPoint x: 656, endPoint y: 161, distance: 169.2
click at [656, 161] on div "-30 + ? = -29" at bounding box center [580, 127] width 978 height 165
copy div "-30 + ? = -29"
click at [608, 338] on icon "1" at bounding box center [662, 333] width 142 height 142
click at [580, 283] on input "d. 1" at bounding box center [579, 279] width 1 height 8
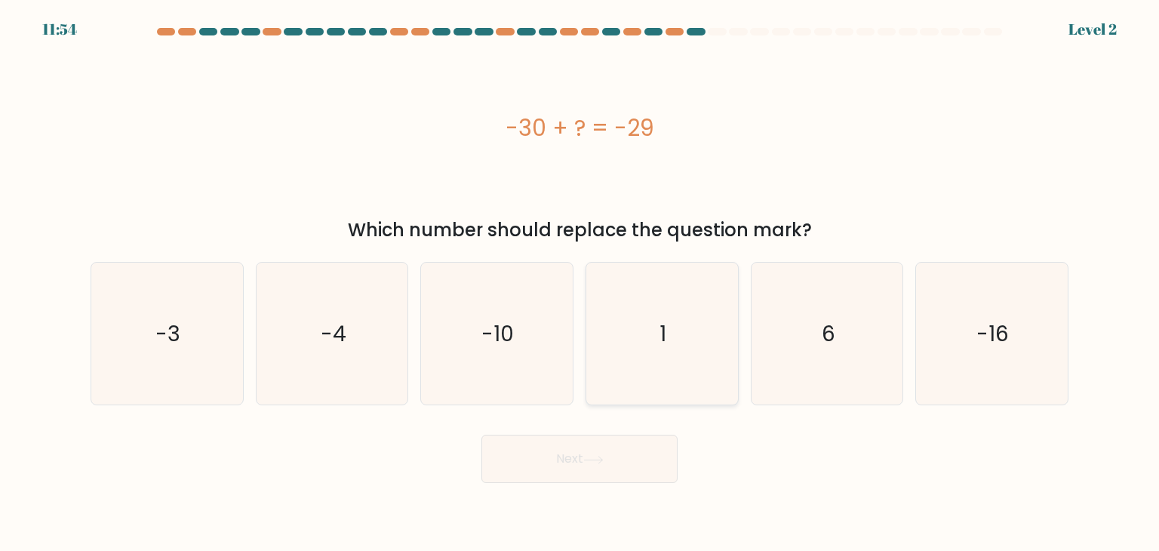
radio input "true"
click at [585, 461] on button "Next" at bounding box center [579, 458] width 196 height 48
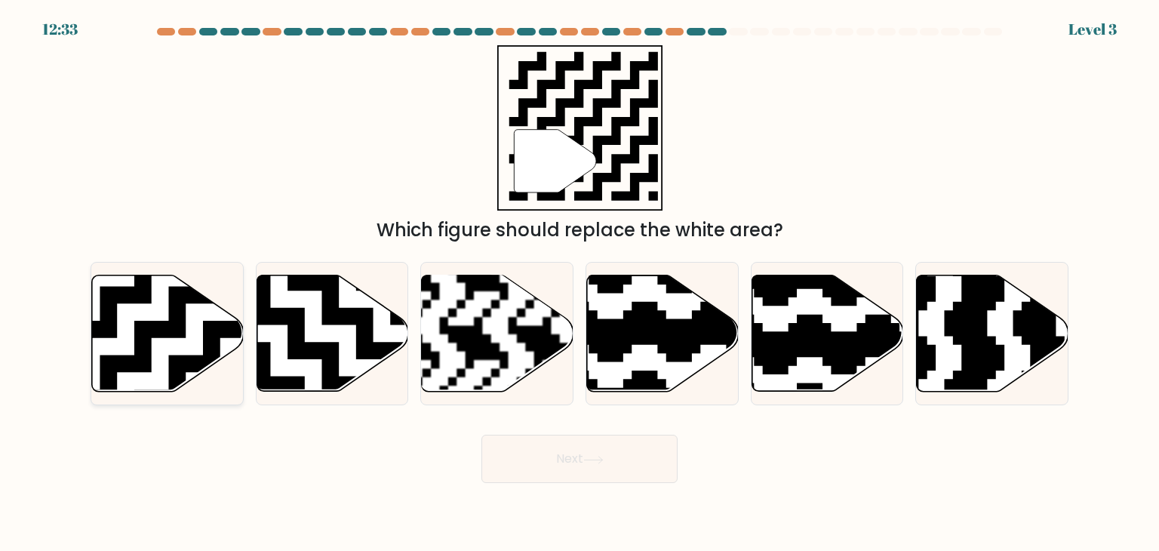
click at [198, 309] on icon at bounding box center [168, 333] width 152 height 116
click at [579, 283] on input "a." at bounding box center [579, 279] width 1 height 8
radio input "true"
click at [586, 476] on button "Next" at bounding box center [579, 458] width 196 height 48
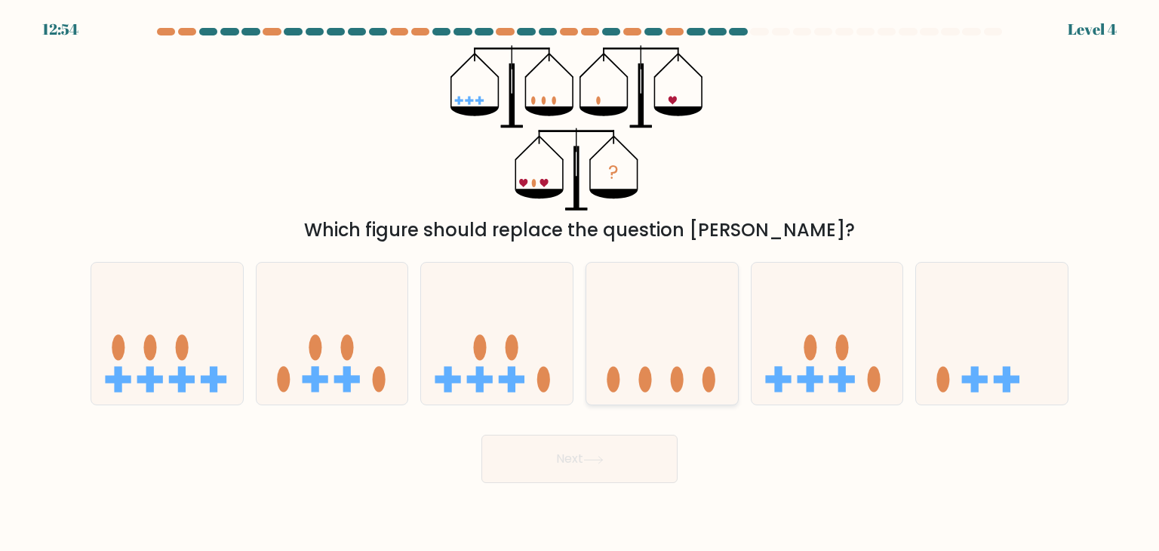
click at [664, 379] on icon at bounding box center [662, 333] width 152 height 125
click at [580, 283] on input "d." at bounding box center [579, 279] width 1 height 8
radio input "true"
click at [655, 443] on button "Next" at bounding box center [579, 458] width 196 height 48
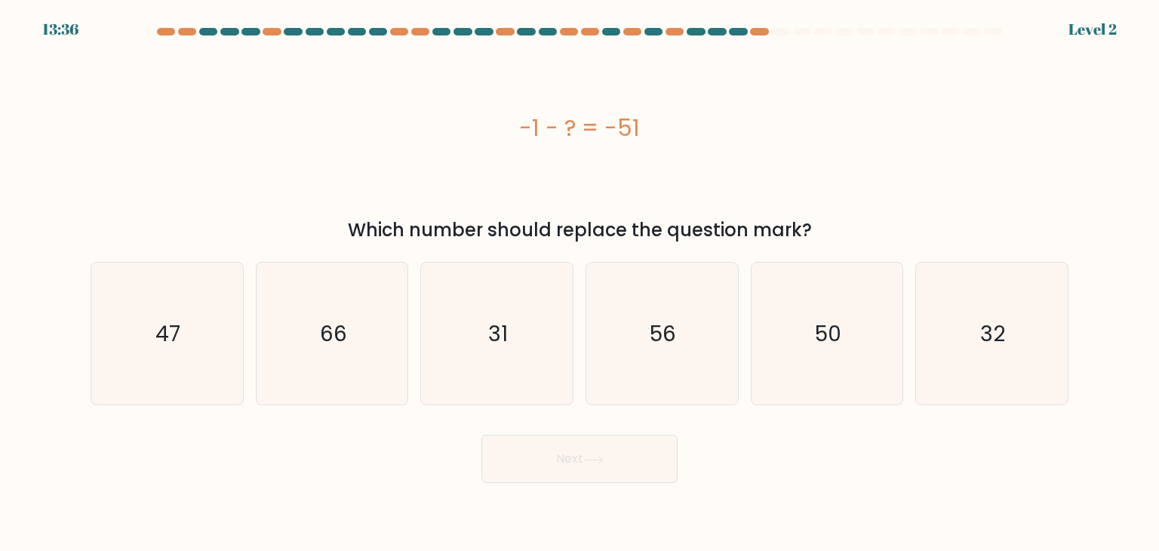
drag, startPoint x: 498, startPoint y: 134, endPoint x: 651, endPoint y: 118, distance: 153.9
click at [651, 118] on div "-1 - ? = -51" at bounding box center [580, 128] width 978 height 34
copy div "-1 - ? = -51"
click at [827, 336] on text "50" at bounding box center [828, 333] width 26 height 30
click at [580, 283] on input "e. 50" at bounding box center [579, 279] width 1 height 8
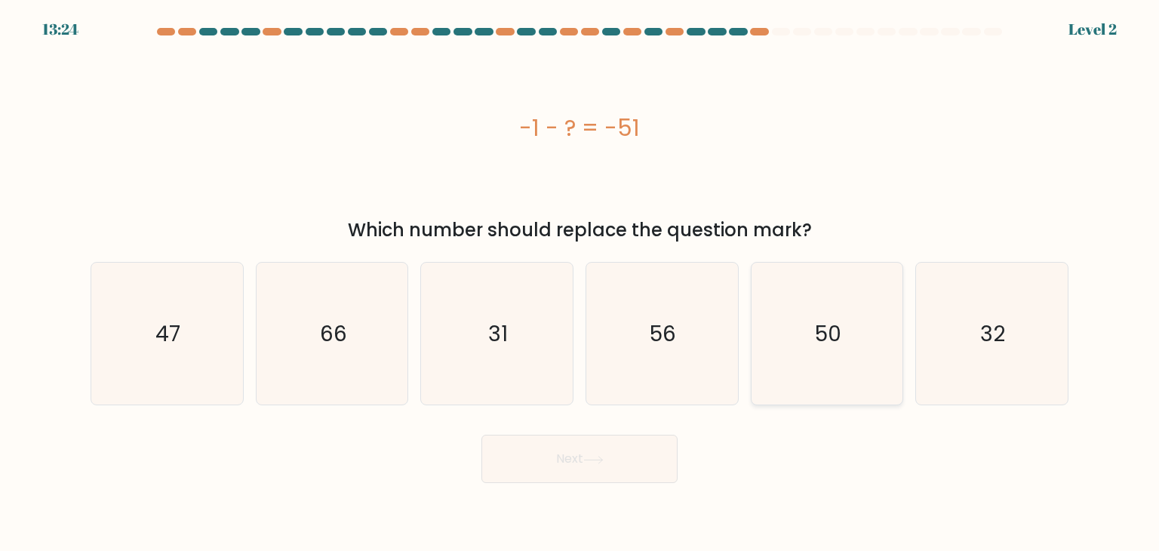
radio input "true"
click at [645, 459] on button "Next" at bounding box center [579, 458] width 196 height 48
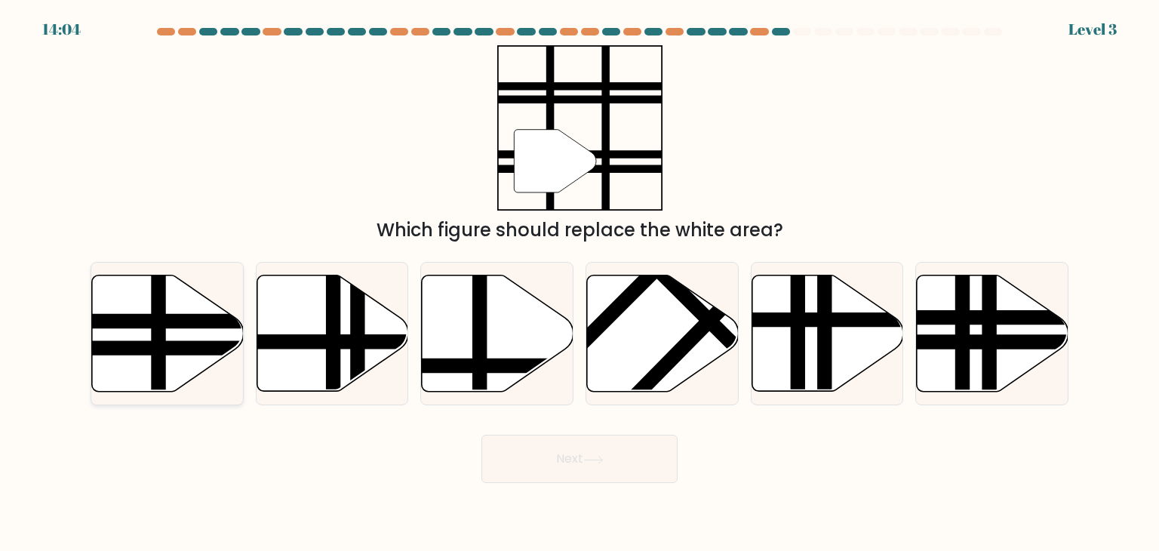
click at [170, 348] on line at bounding box center [213, 348] width 305 height 0
click at [579, 283] on input "a." at bounding box center [579, 279] width 1 height 8
radio input "true"
click at [502, 464] on button "Next" at bounding box center [579, 458] width 196 height 48
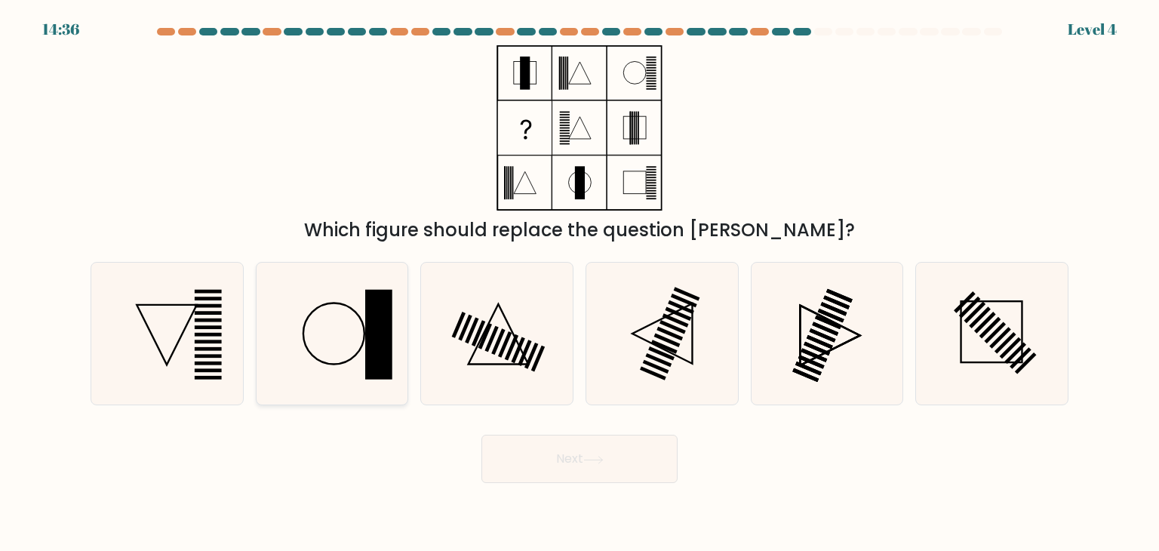
click at [350, 350] on icon at bounding box center [332, 333] width 142 height 142
click at [579, 283] on input "b." at bounding box center [579, 279] width 1 height 8
radio input "true"
click at [522, 440] on button "Next" at bounding box center [579, 458] width 196 height 48
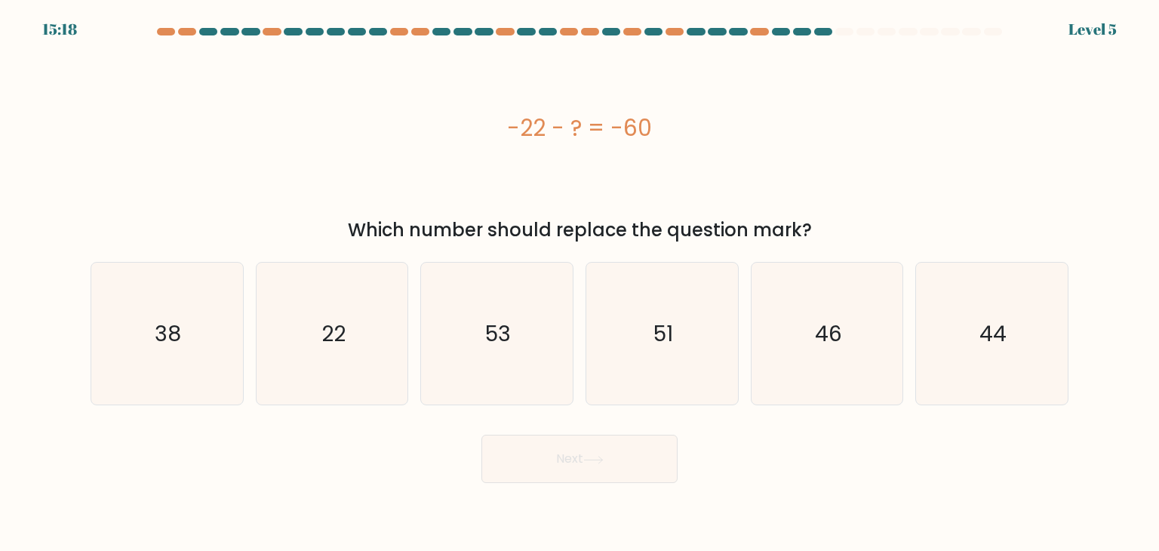
drag, startPoint x: 483, startPoint y: 112, endPoint x: 680, endPoint y: 109, distance: 197.7
click at [680, 109] on div "-22 - ? = -60" at bounding box center [580, 127] width 978 height 165
copy div "-22 - ? = -60"
click at [190, 339] on icon "38" at bounding box center [167, 333] width 142 height 142
click at [579, 283] on input "a. 38" at bounding box center [579, 279] width 1 height 8
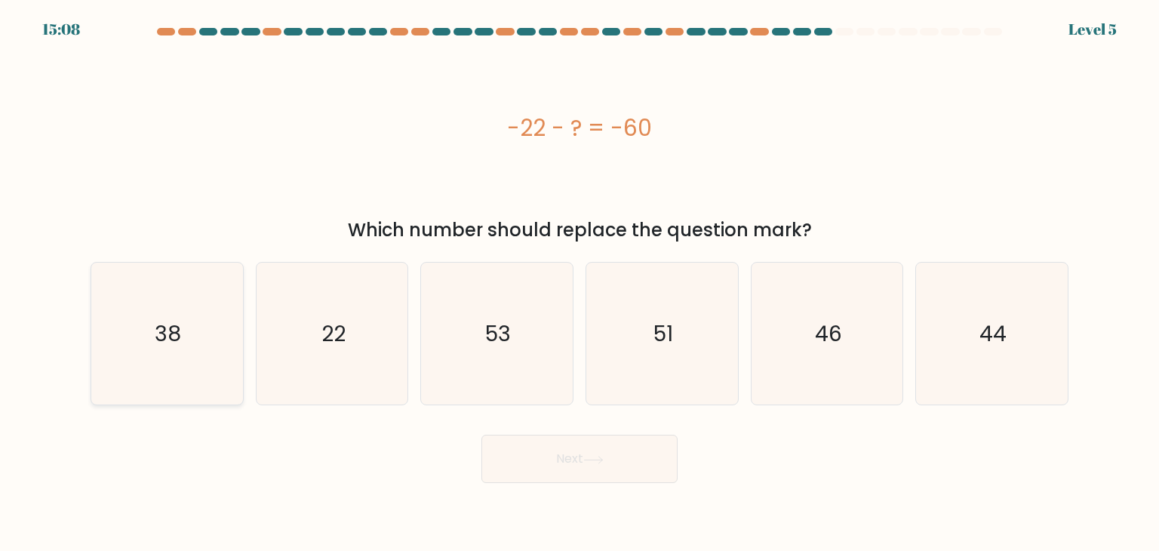
radio input "true"
click at [579, 480] on button "Next" at bounding box center [579, 458] width 196 height 48
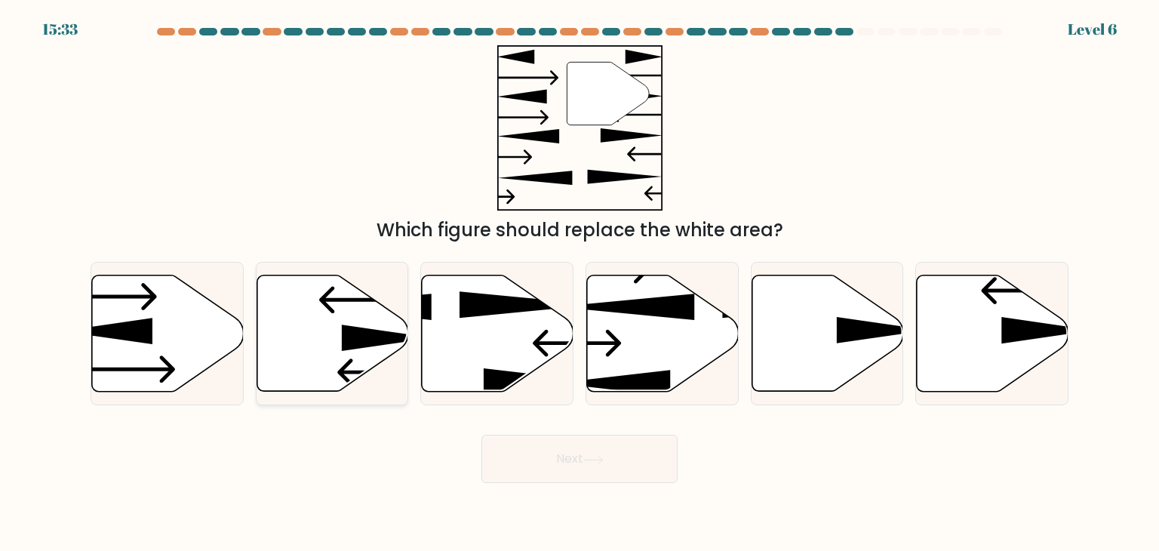
click at [334, 376] on icon at bounding box center [332, 333] width 152 height 116
click at [579, 283] on input "b." at bounding box center [579, 279] width 1 height 8
radio input "true"
click at [559, 465] on button "Next" at bounding box center [579, 458] width 196 height 48
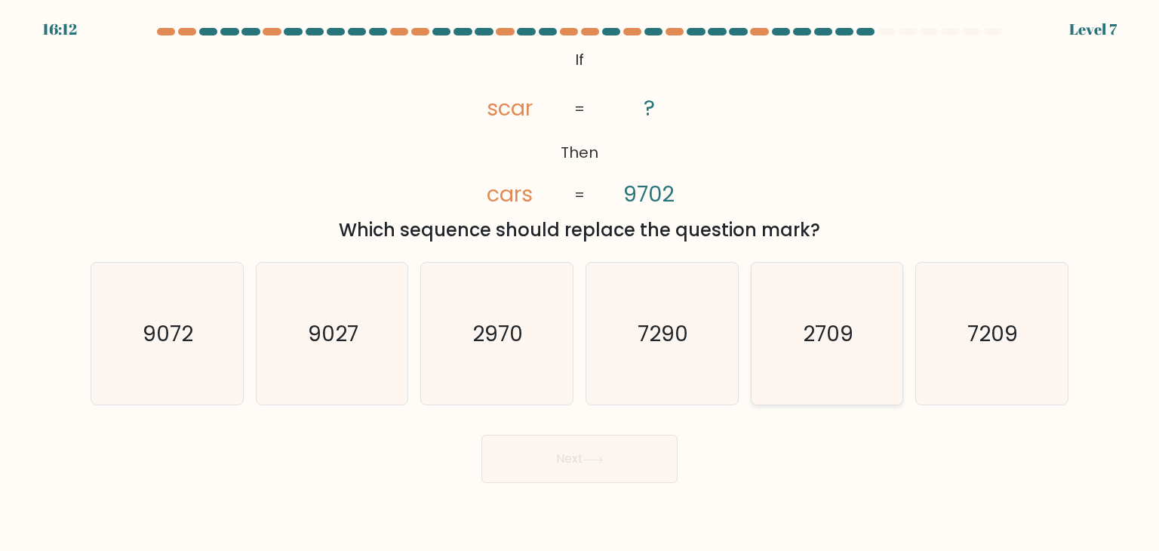
click at [838, 371] on icon "2709" at bounding box center [827, 333] width 142 height 142
click at [580, 283] on input "e. 2709" at bounding box center [579, 279] width 1 height 8
radio input "true"
click at [622, 456] on button "Next" at bounding box center [579, 458] width 196 height 48
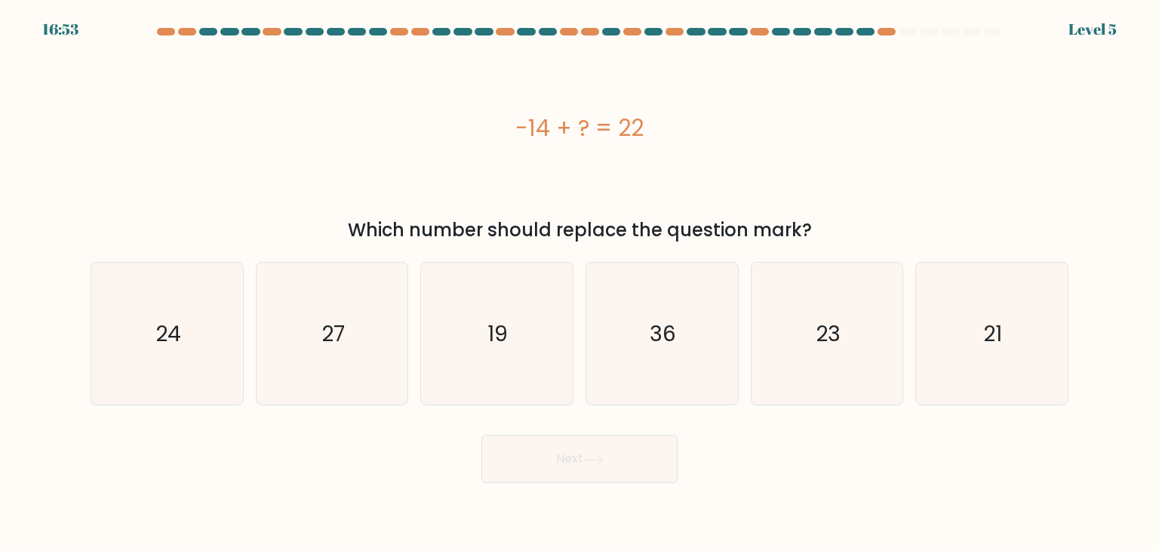
drag, startPoint x: 507, startPoint y: 139, endPoint x: 673, endPoint y: 122, distance: 166.8
click at [673, 122] on div "-14 + ? = 22" at bounding box center [580, 128] width 978 height 34
copy div "-14 + ? = 22"
click at [656, 335] on text "36" at bounding box center [663, 333] width 26 height 30
click at [580, 283] on input "d. 36" at bounding box center [579, 279] width 1 height 8
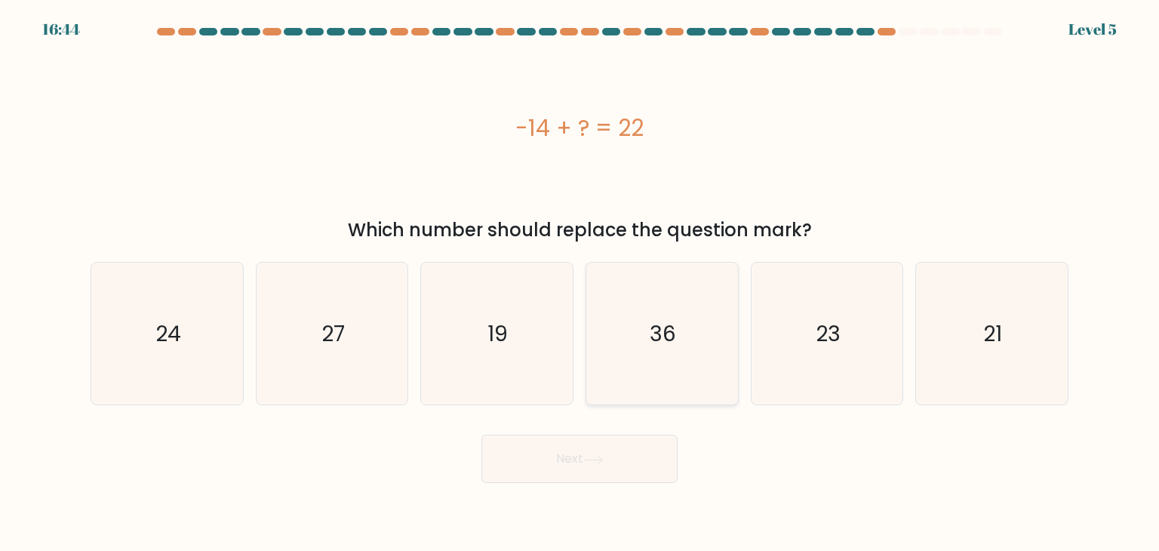
radio input "true"
click at [556, 447] on button "Next" at bounding box center [579, 458] width 196 height 48
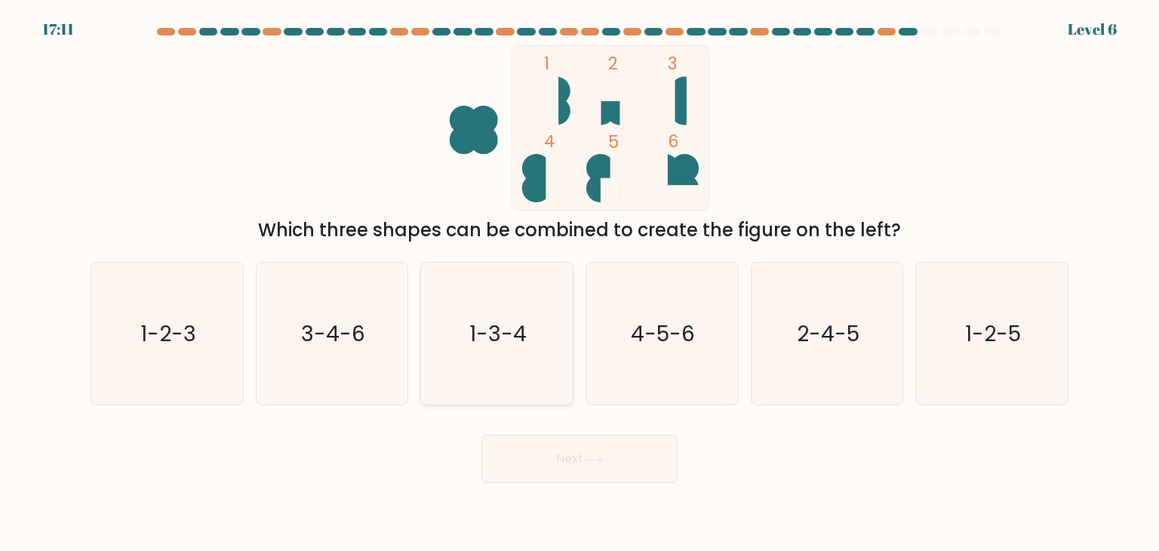
click at [520, 362] on icon "1-3-4" at bounding box center [496, 333] width 142 height 142
click at [579, 283] on input "c. 1-3-4" at bounding box center [579, 279] width 1 height 8
radio input "true"
click at [572, 450] on button "Next" at bounding box center [579, 458] width 196 height 48
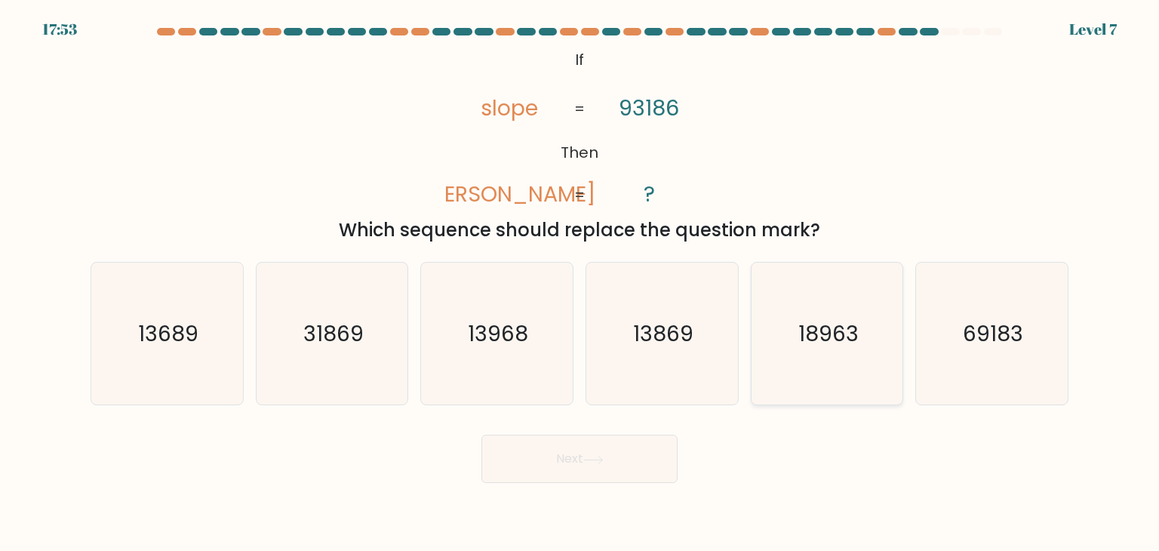
click at [830, 335] on text "18963" at bounding box center [828, 333] width 60 height 30
click at [580, 283] on input "e. 18963" at bounding box center [579, 279] width 1 height 8
radio input "true"
click at [667, 440] on button "Next" at bounding box center [579, 458] width 196 height 48
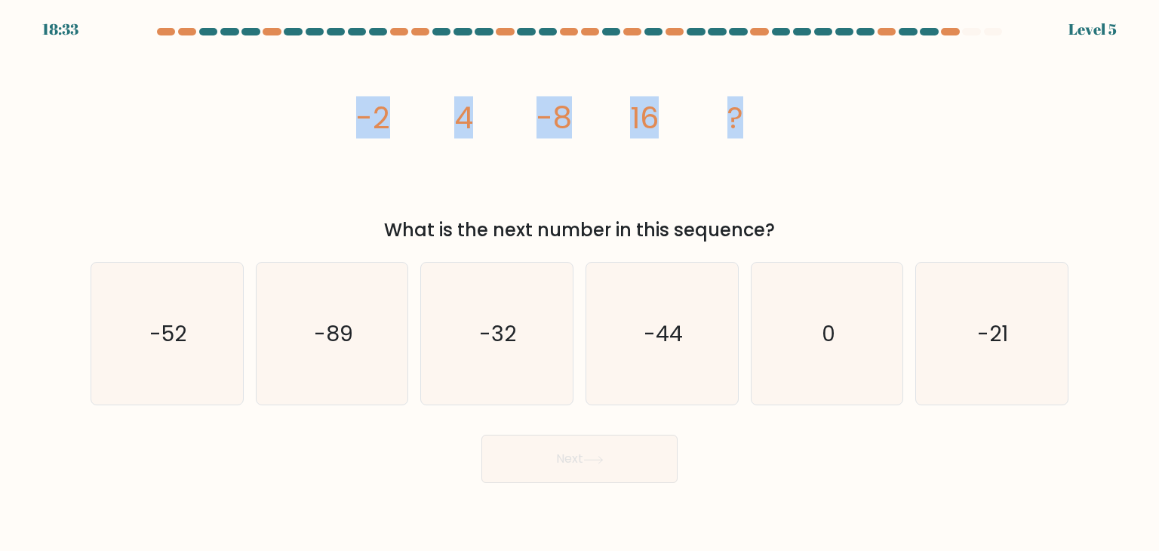
drag, startPoint x: 364, startPoint y: 117, endPoint x: 781, endPoint y: 173, distance: 421.6
click at [781, 173] on div "image/svg+xml -2 4 -8 16 ? What is the next number in this sequence?" at bounding box center [579, 144] width 996 height 198
click at [469, 305] on icon "-32" at bounding box center [496, 333] width 142 height 142
click at [579, 283] on input "c. -32" at bounding box center [579, 279] width 1 height 8
radio input "true"
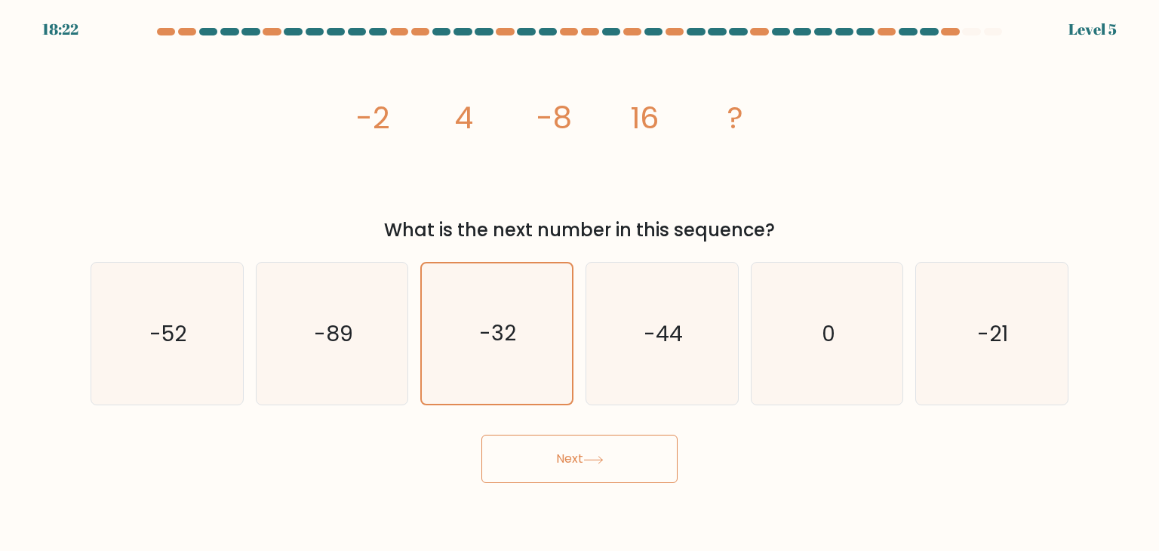
click at [544, 480] on button "Next" at bounding box center [579, 458] width 196 height 48
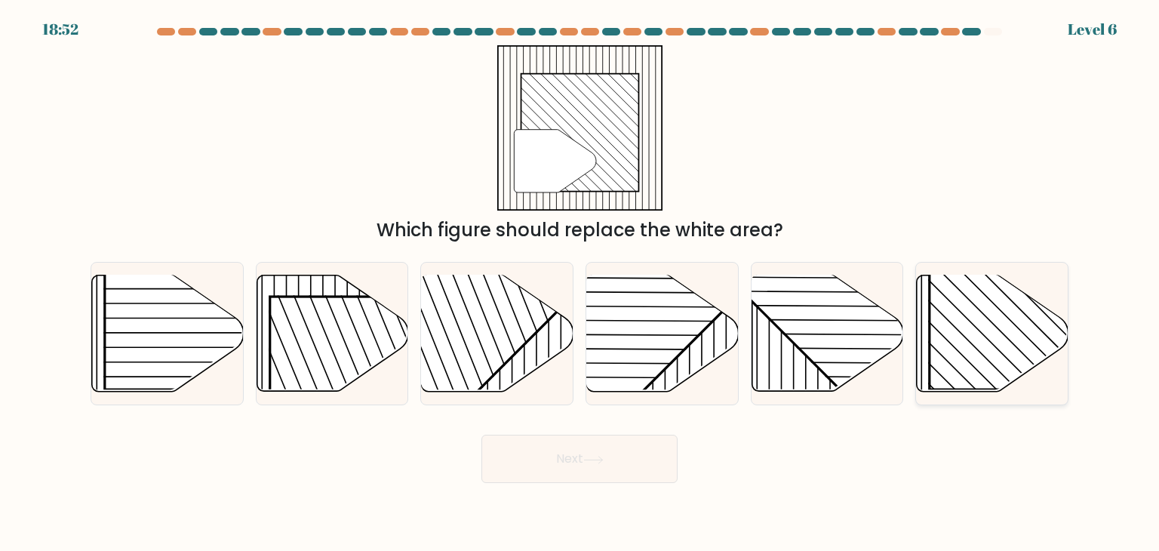
click at [981, 344] on rect at bounding box center [1037, 280] width 217 height 217
click at [580, 283] on input "f." at bounding box center [579, 279] width 1 height 8
radio input "true"
click at [603, 458] on icon at bounding box center [593, 460] width 20 height 8
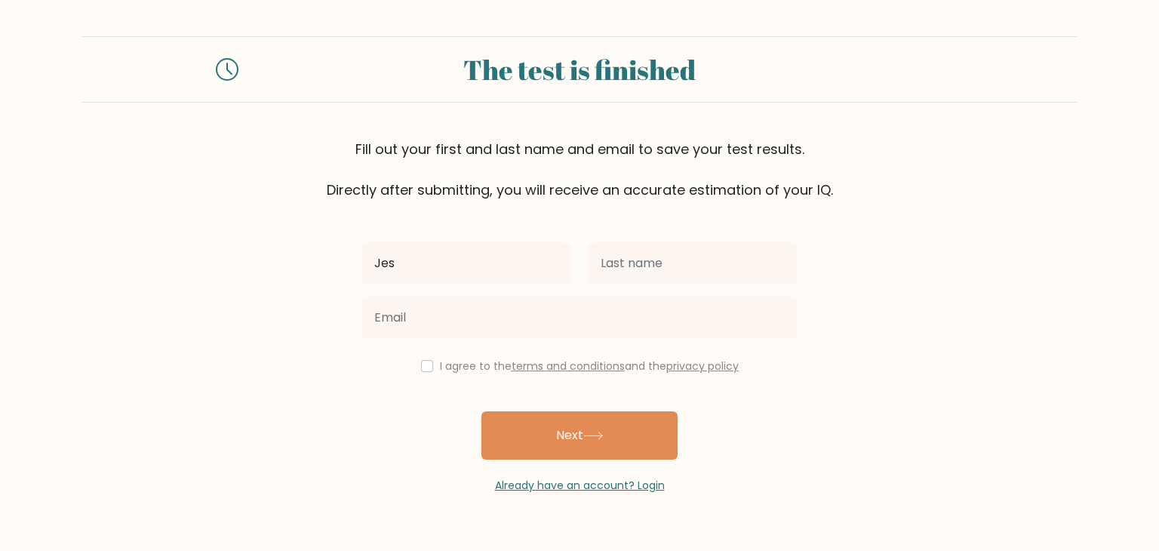
type input "Jessa Mae"
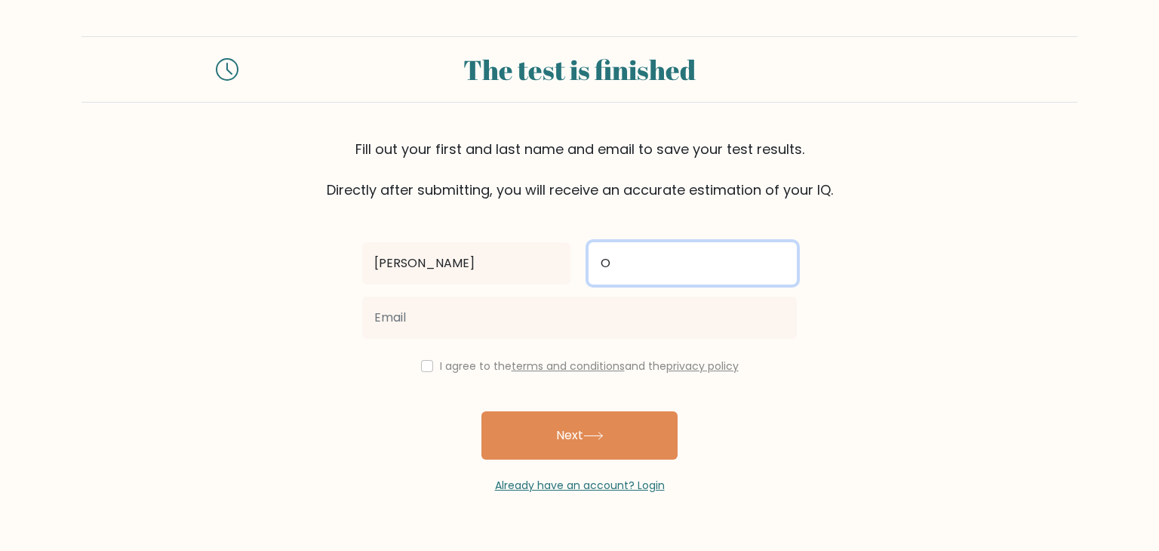
type input "Omac"
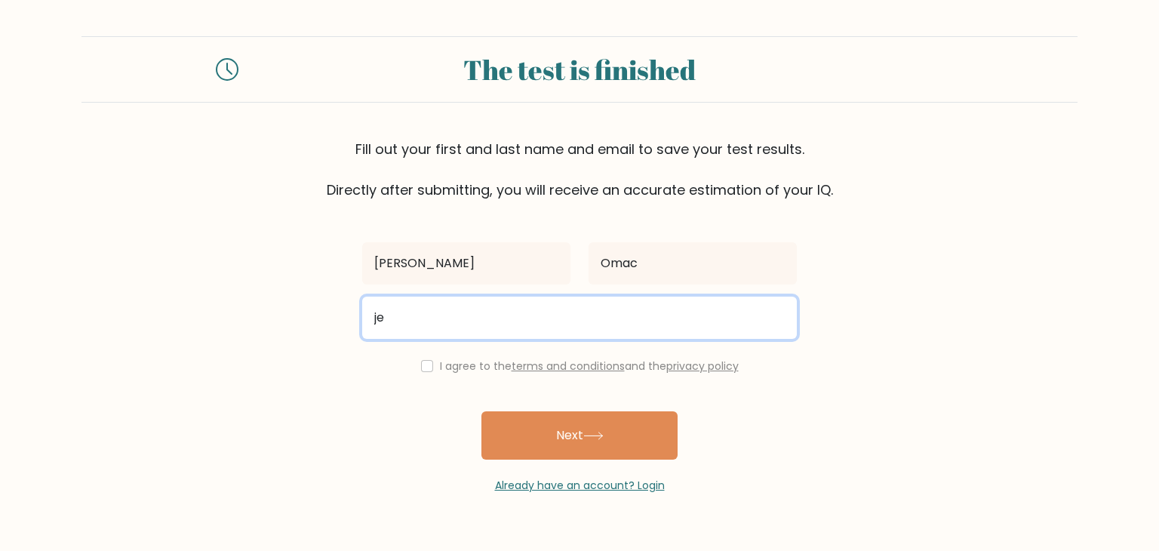
type input "jessamaeomac8@gmail.com"
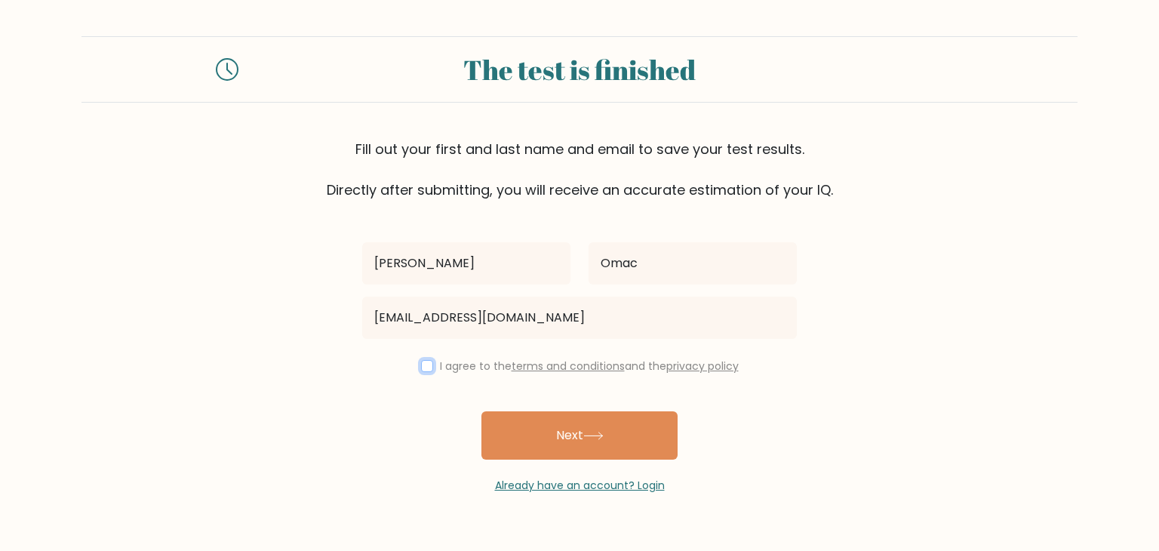
click at [421, 367] on input "checkbox" at bounding box center [427, 366] width 12 height 12
checkbox input "true"
click at [541, 423] on button "Next" at bounding box center [579, 435] width 196 height 48
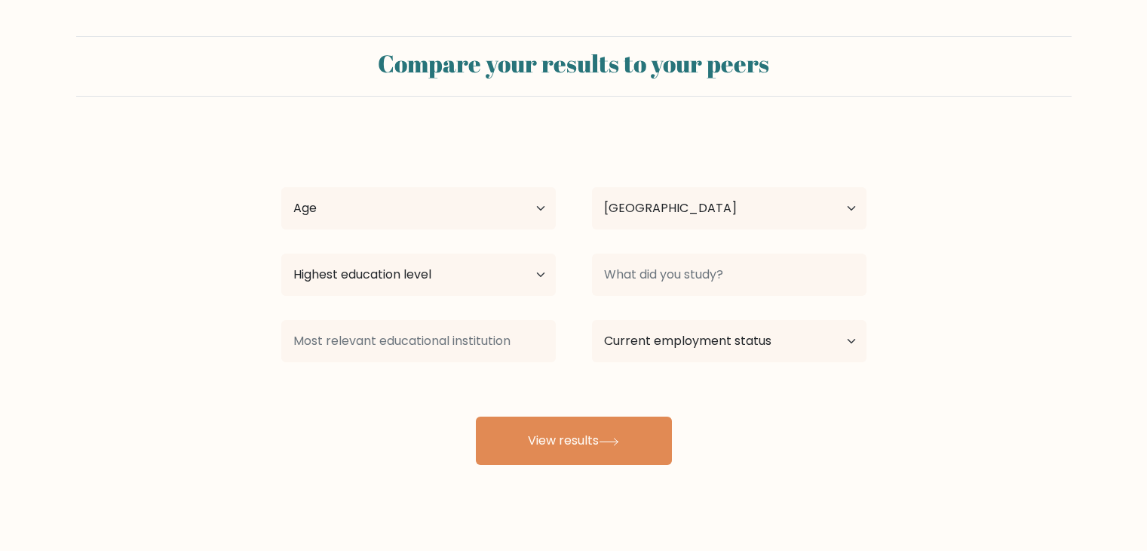
select select "PH"
click at [466, 204] on select "Age Under [DEMOGRAPHIC_DATA] [DEMOGRAPHIC_DATA] [DEMOGRAPHIC_DATA] [DEMOGRAPHIC…" at bounding box center [418, 208] width 275 height 42
select select "25_34"
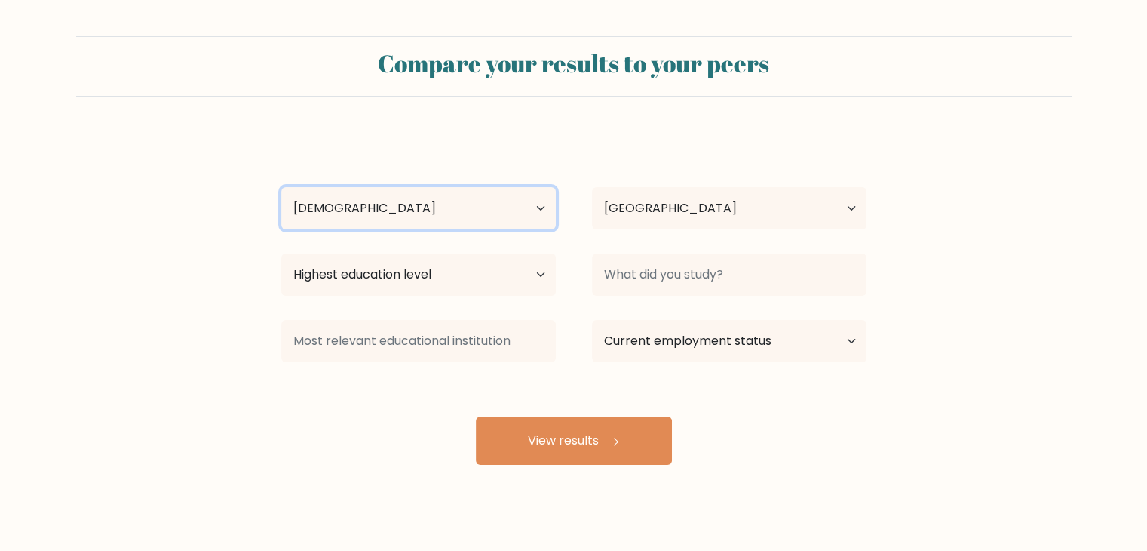
click at [281, 187] on select "Age Under [DEMOGRAPHIC_DATA] [DEMOGRAPHIC_DATA] [DEMOGRAPHIC_DATA] [DEMOGRAPHIC…" at bounding box center [418, 208] width 275 height 42
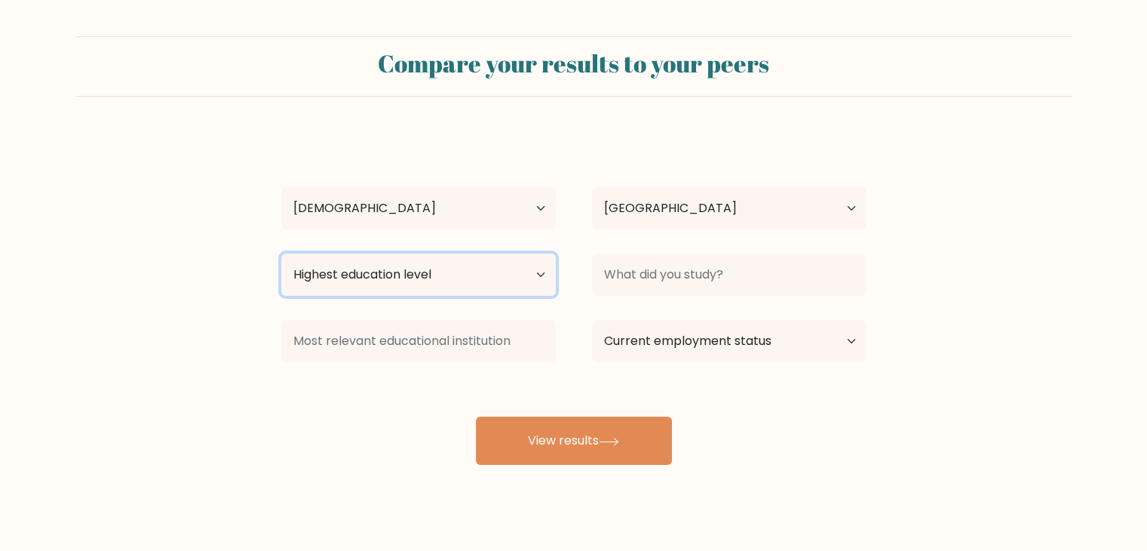
click at [471, 283] on select "Highest education level No schooling Primary Lower Secondary Upper Secondary Oc…" at bounding box center [418, 274] width 275 height 42
select select "bachelors_degree"
click at [281, 253] on select "Highest education level No schooling Primary Lower Secondary Upper Secondary Oc…" at bounding box center [418, 274] width 275 height 42
click at [435, 365] on div at bounding box center [418, 341] width 311 height 54
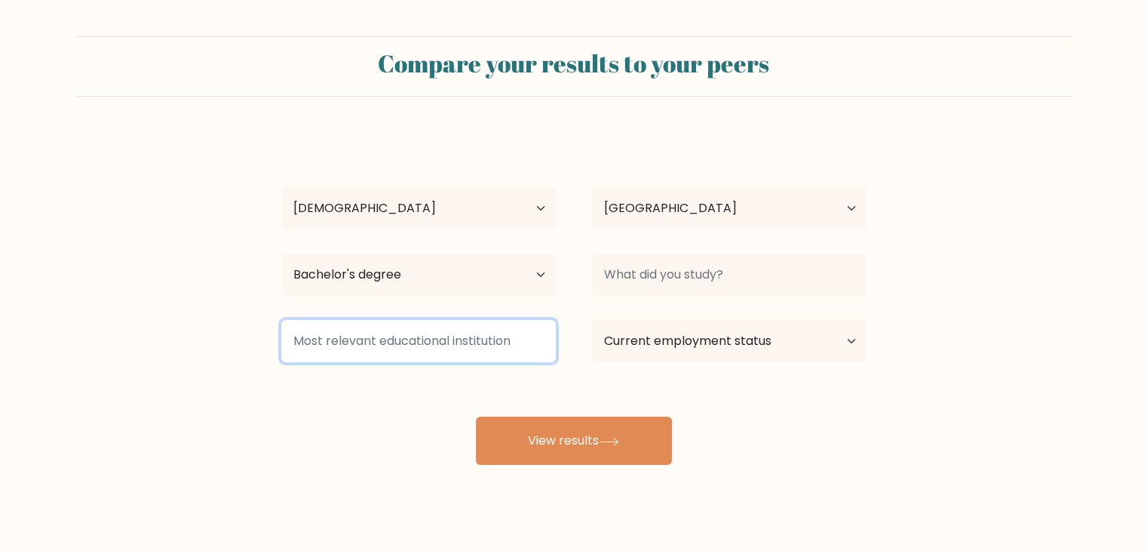
click at [440, 357] on input at bounding box center [418, 341] width 275 height 42
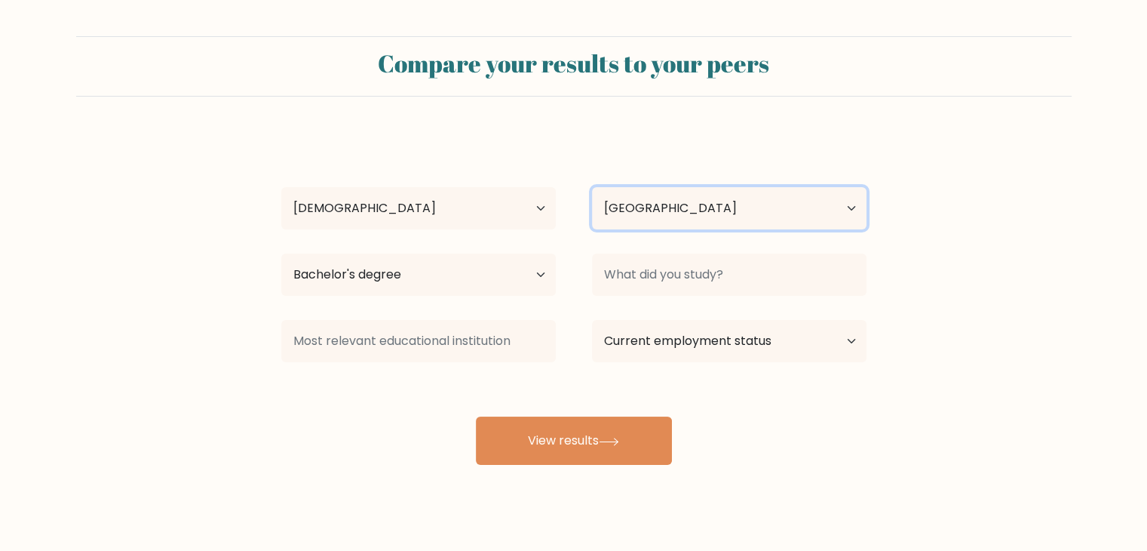
click at [657, 223] on select "Country [GEOGRAPHIC_DATA] [GEOGRAPHIC_DATA] [GEOGRAPHIC_DATA] [US_STATE] [GEOGR…" at bounding box center [729, 208] width 275 height 42
click at [515, 91] on div "Compare your results to your peers" at bounding box center [574, 66] width 996 height 60
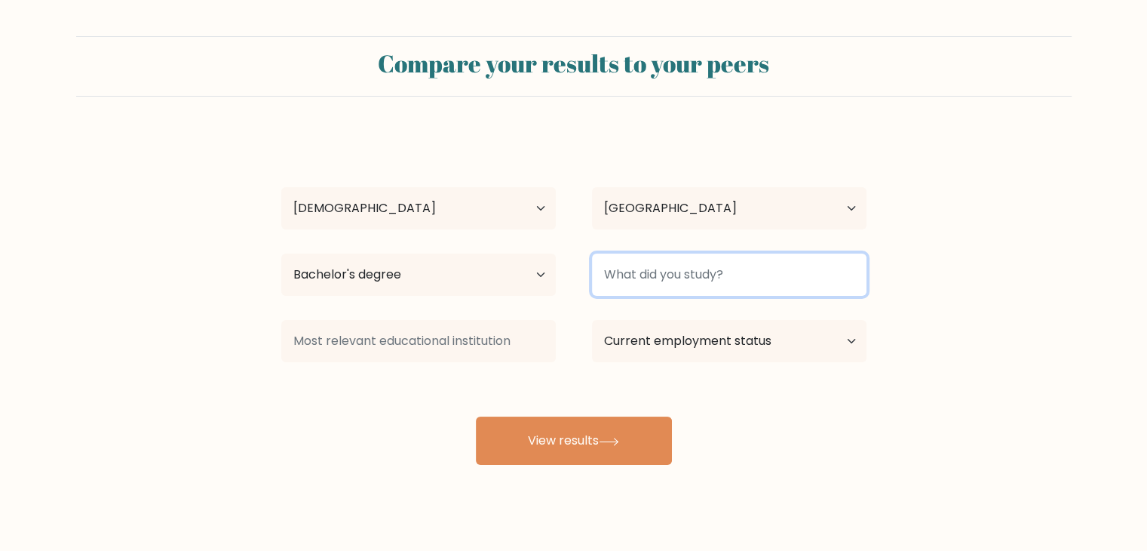
click at [674, 287] on input at bounding box center [729, 274] width 275 height 42
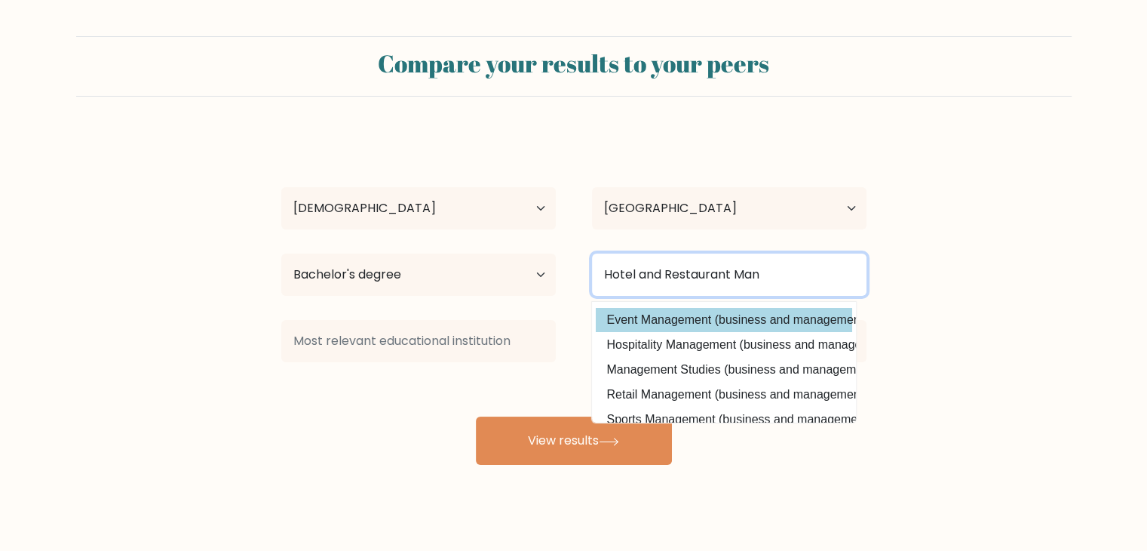
scroll to position [75, 0]
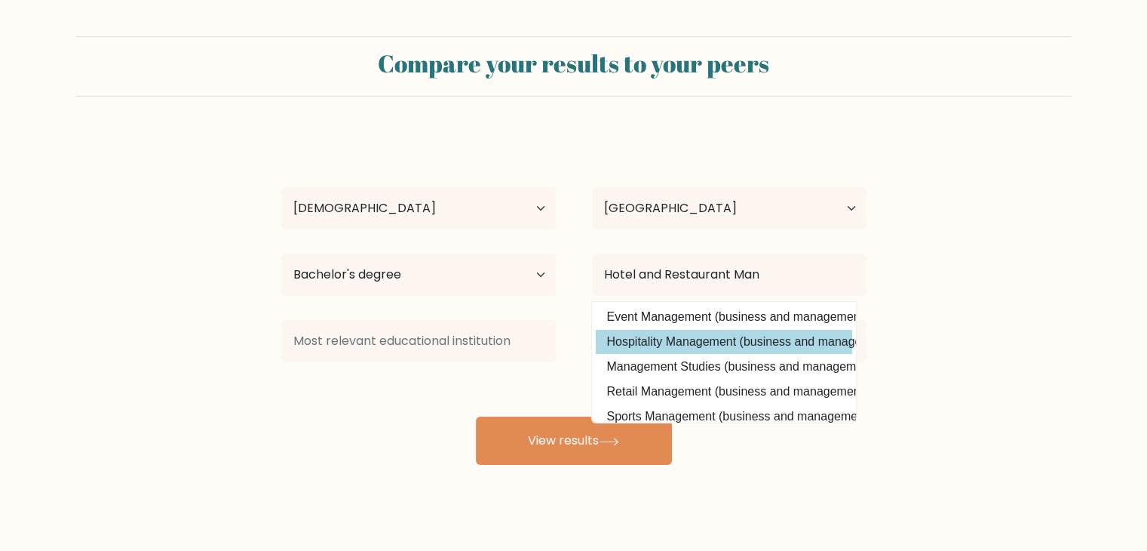
click at [675, 343] on option "Hospitality Management (business and management)" at bounding box center [724, 342] width 256 height 24
type input "Hospitality Management"
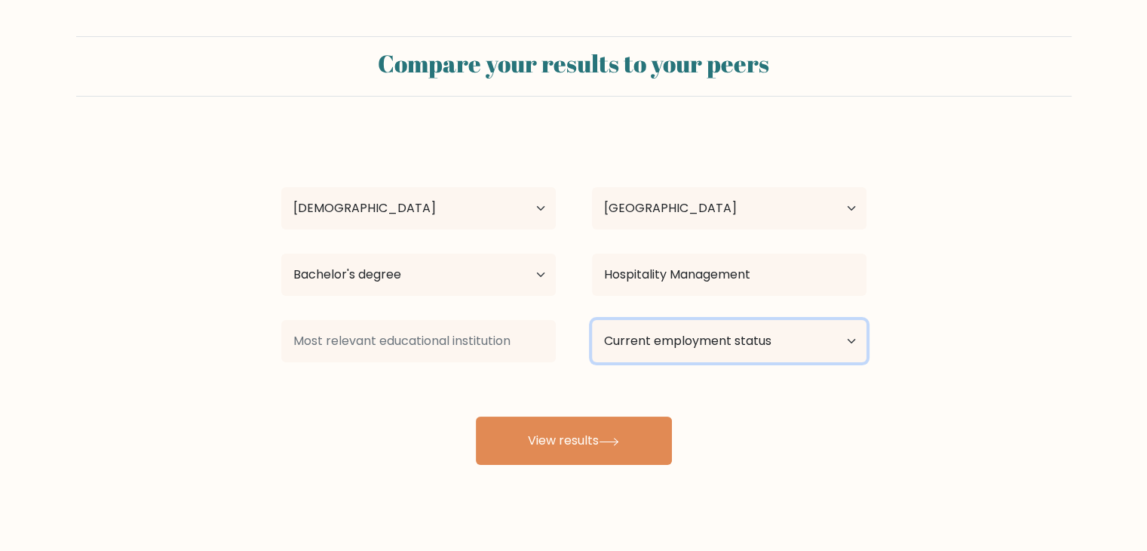
click at [649, 342] on select "Current employment status Employed Student Retired Other / prefer not to answer" at bounding box center [729, 341] width 275 height 42
select select "other"
click at [592, 320] on select "Current employment status Employed Student Retired Other / prefer not to answer" at bounding box center [729, 341] width 275 height 42
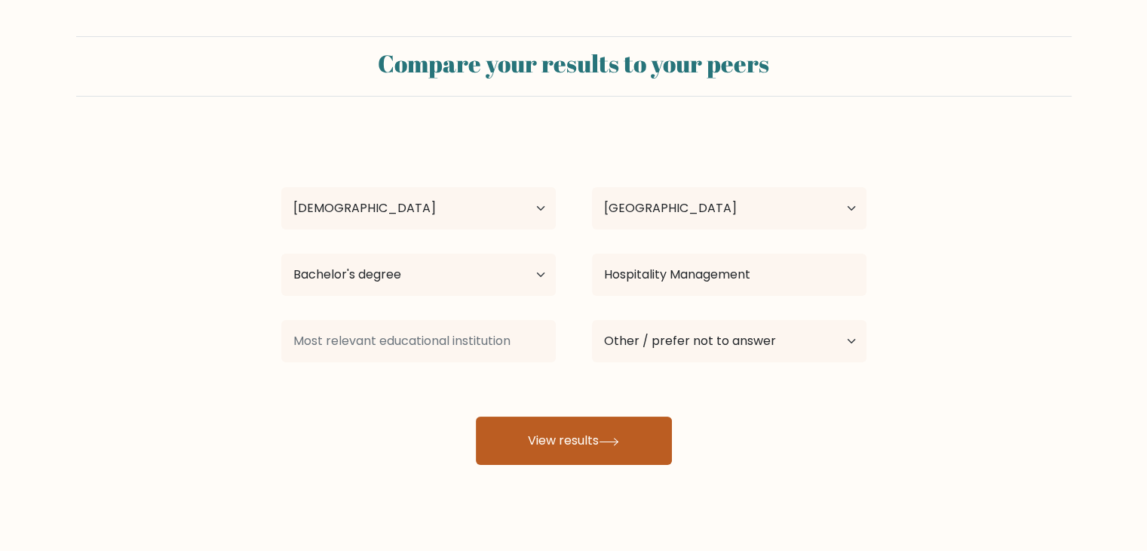
click at [616, 442] on icon at bounding box center [609, 441] width 20 height 8
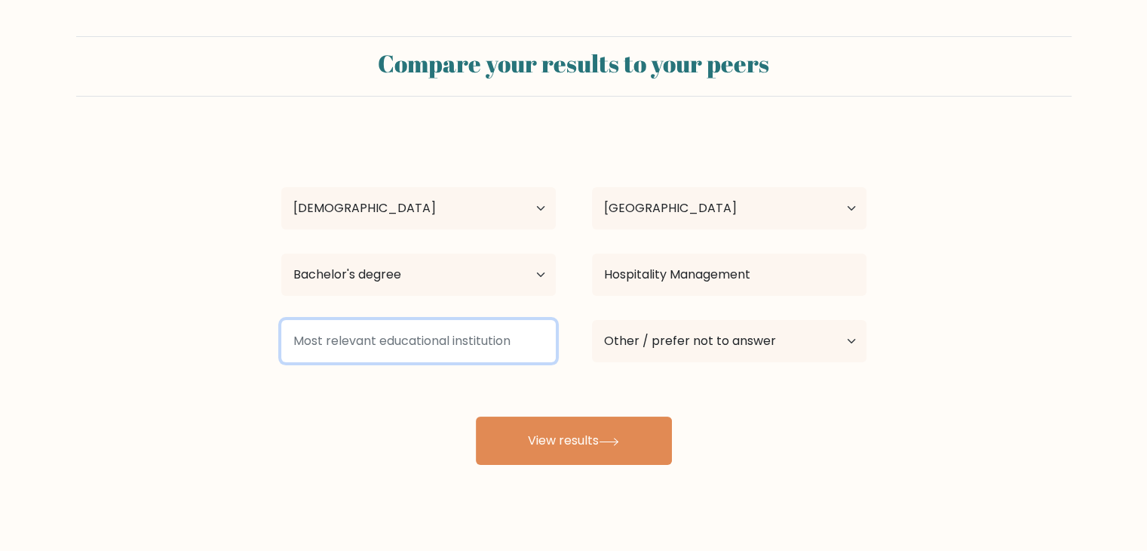
click at [459, 342] on input at bounding box center [418, 341] width 275 height 42
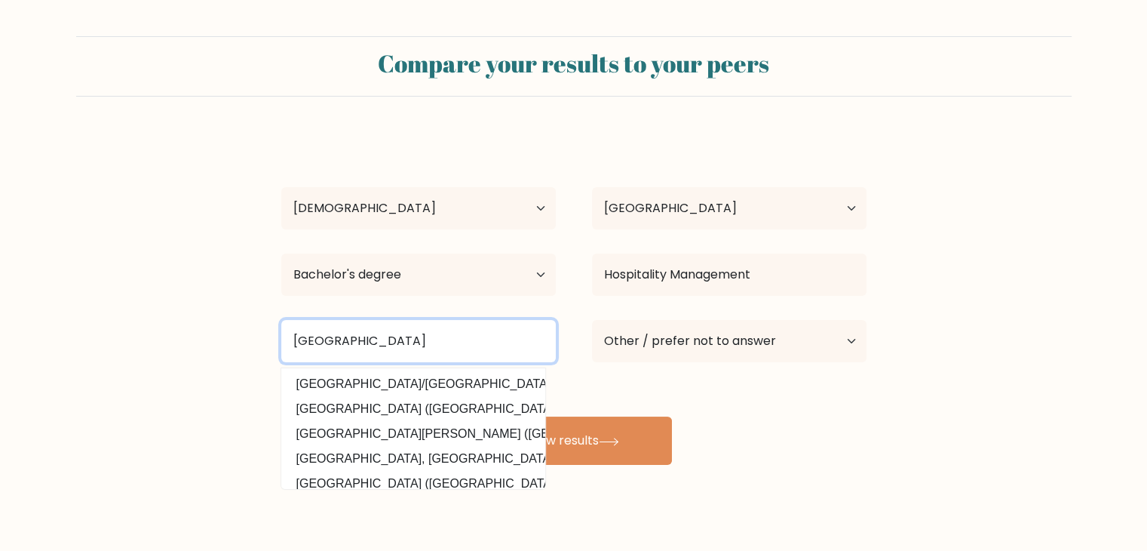
type input "[GEOGRAPHIC_DATA]"
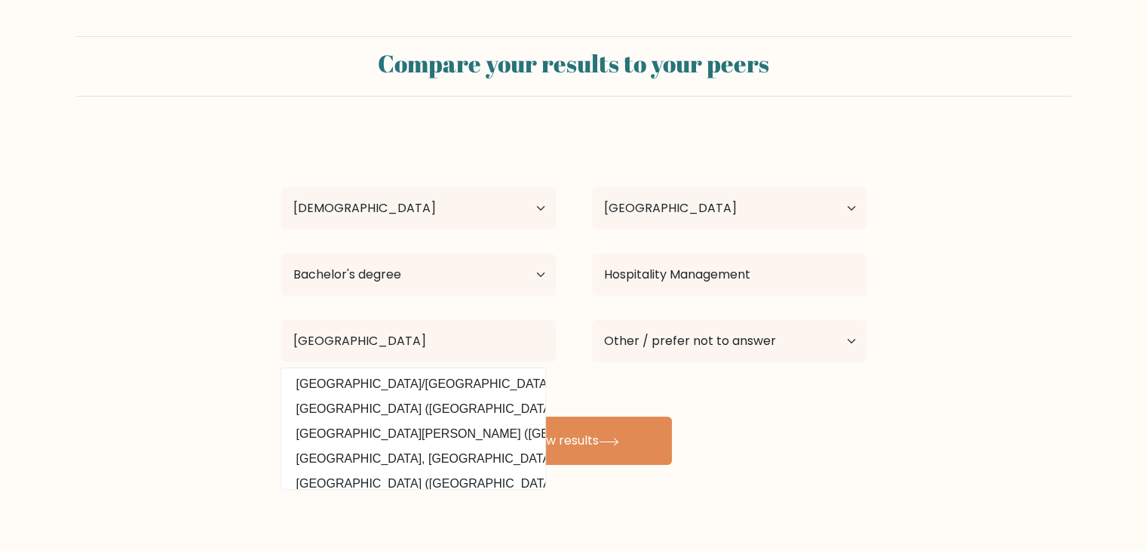
click at [828, 476] on div "Compare your results to your peers [PERSON_NAME] Age Under [DEMOGRAPHIC_DATA] […" at bounding box center [573, 286] width 1147 height 572
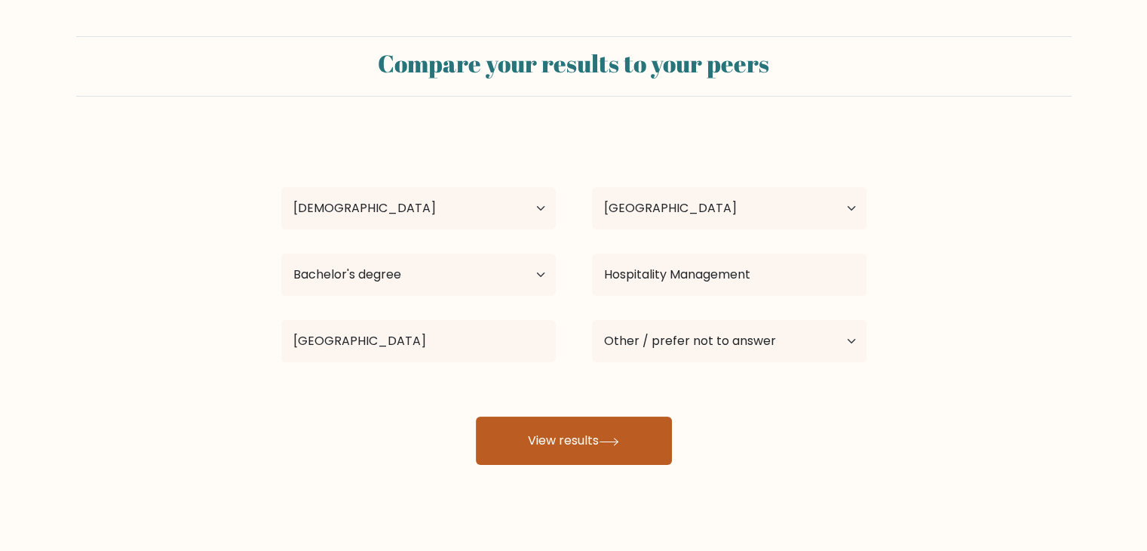
click at [619, 438] on icon at bounding box center [609, 441] width 20 height 8
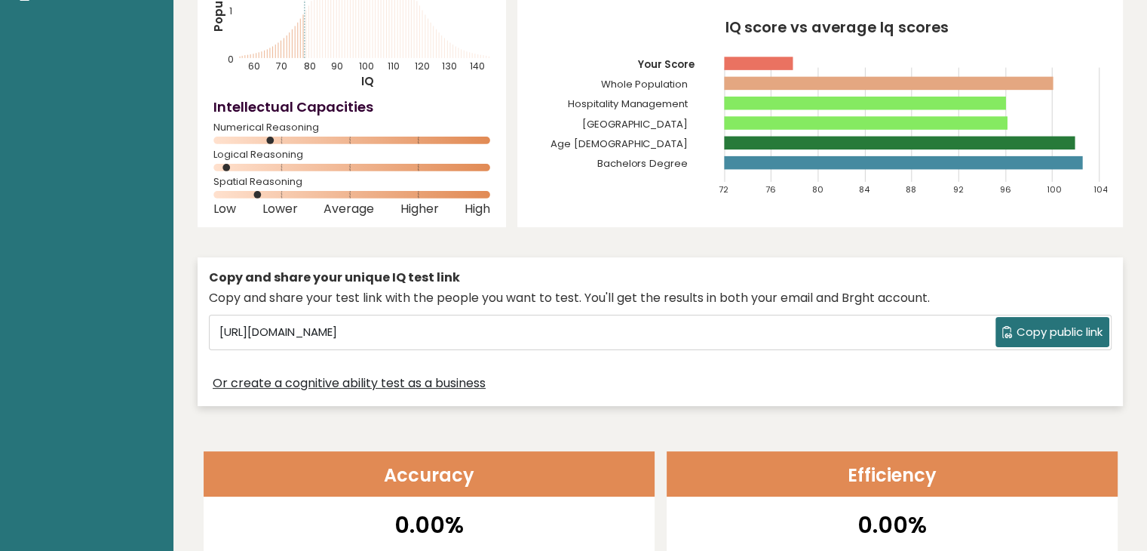
scroll to position [226, 0]
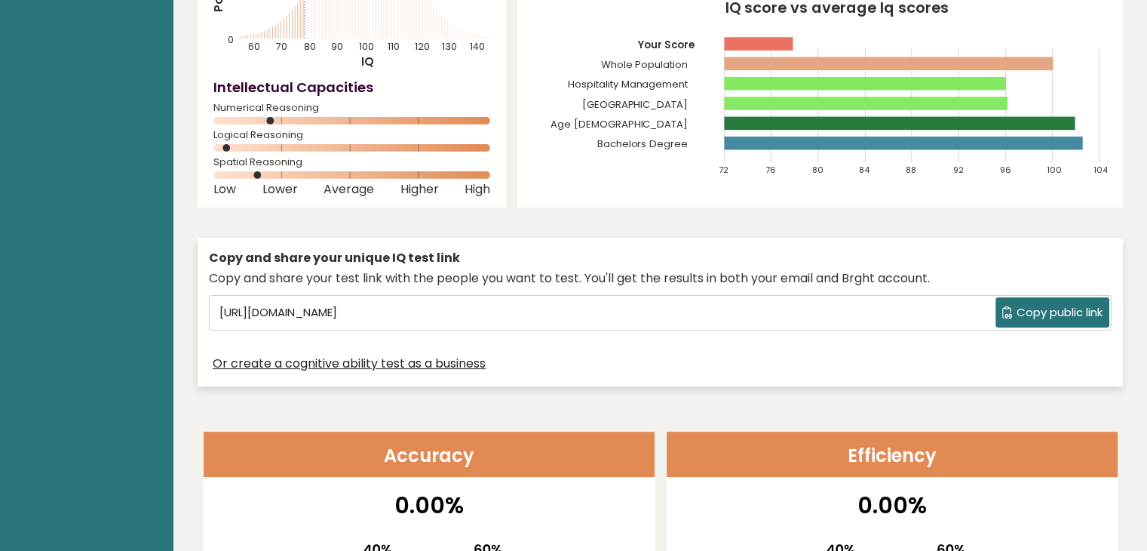
click at [1020, 316] on span "Copy public link" at bounding box center [1060, 312] width 86 height 17
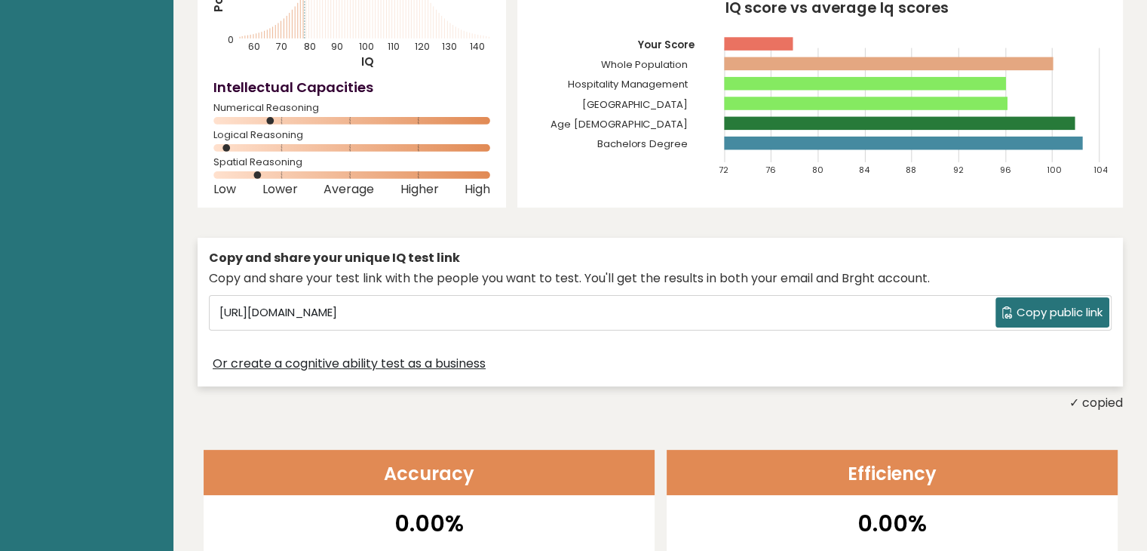
click at [718, 235] on div "Copy and share your unique IQ test link Copy and share your test link with the …" at bounding box center [661, 321] width 926 height 182
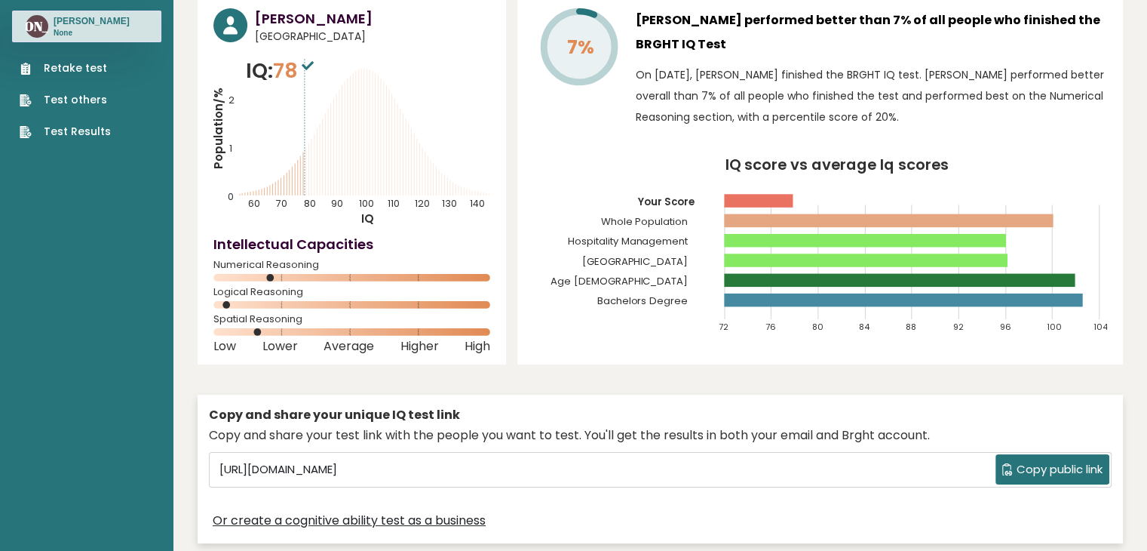
scroll to position [0, 0]
